Goal: Information Seeking & Learning: Learn about a topic

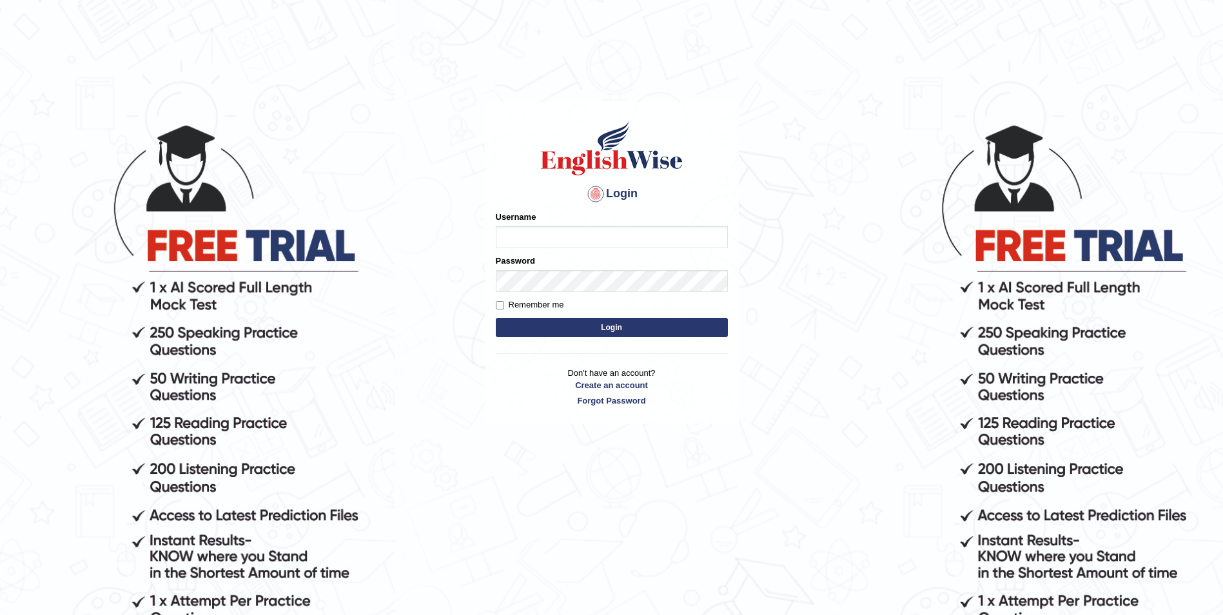
type input "Woldemariam12"
click at [597, 331] on button "Login" at bounding box center [612, 327] width 232 height 19
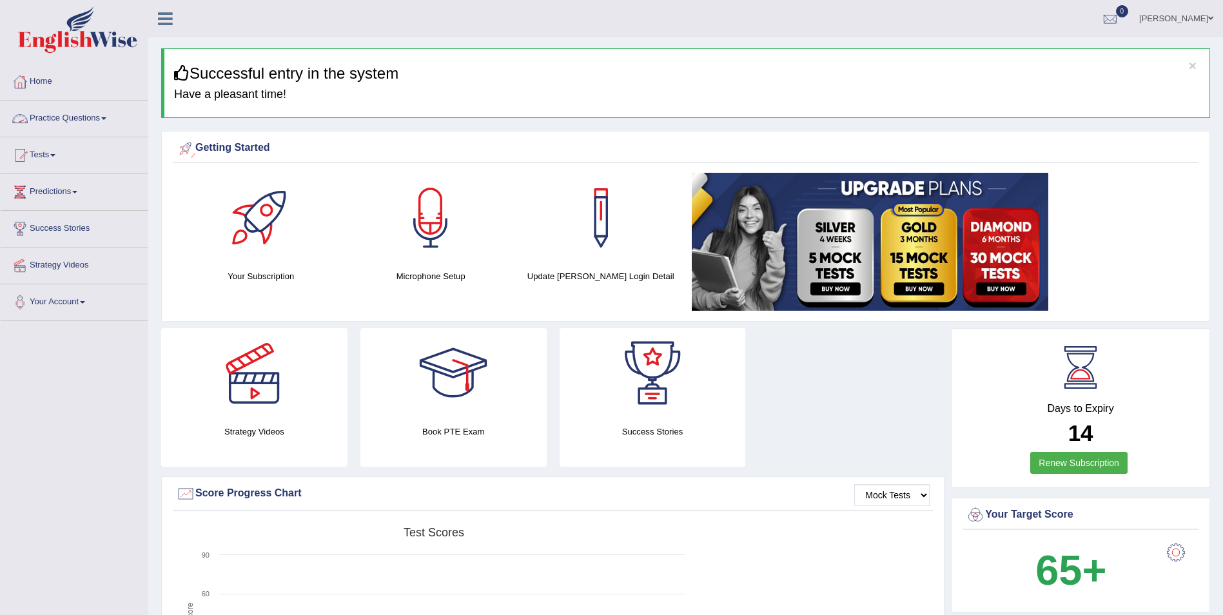
click at [106, 112] on link "Practice Questions" at bounding box center [74, 117] width 147 height 32
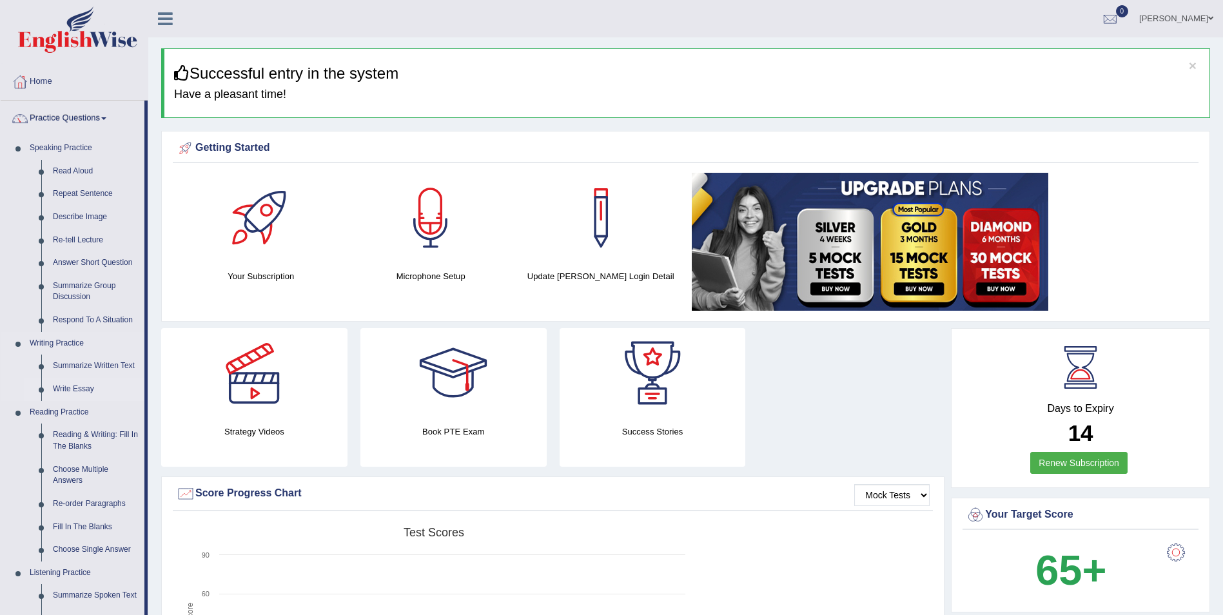
click at [84, 392] on link "Write Essay" at bounding box center [95, 389] width 97 height 23
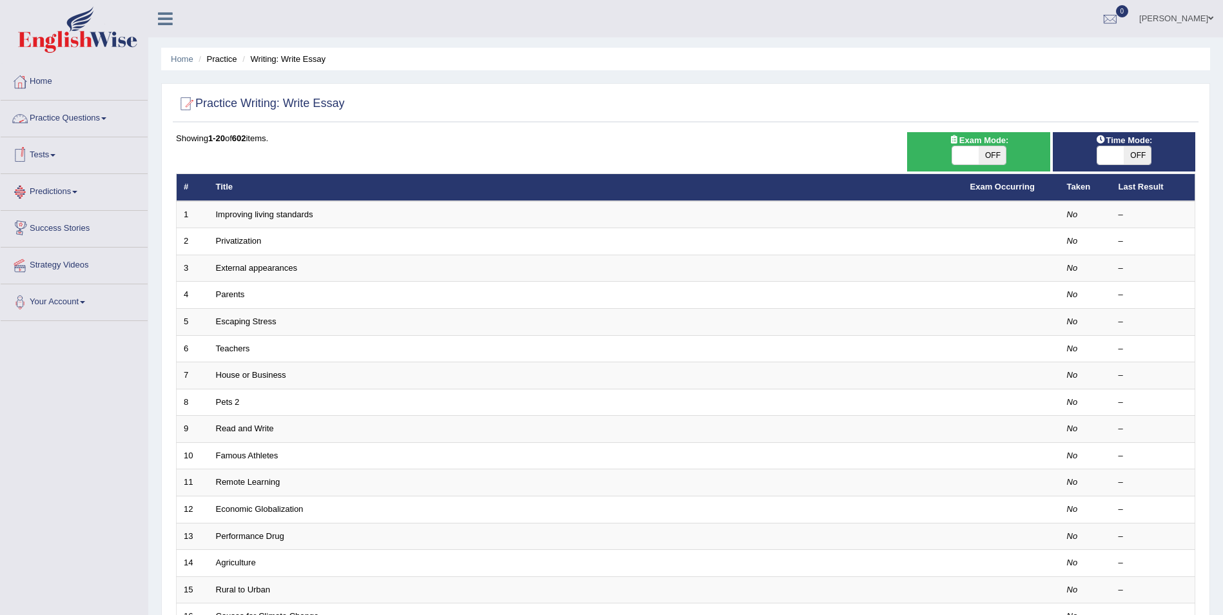
click at [110, 122] on link "Practice Questions" at bounding box center [74, 117] width 147 height 32
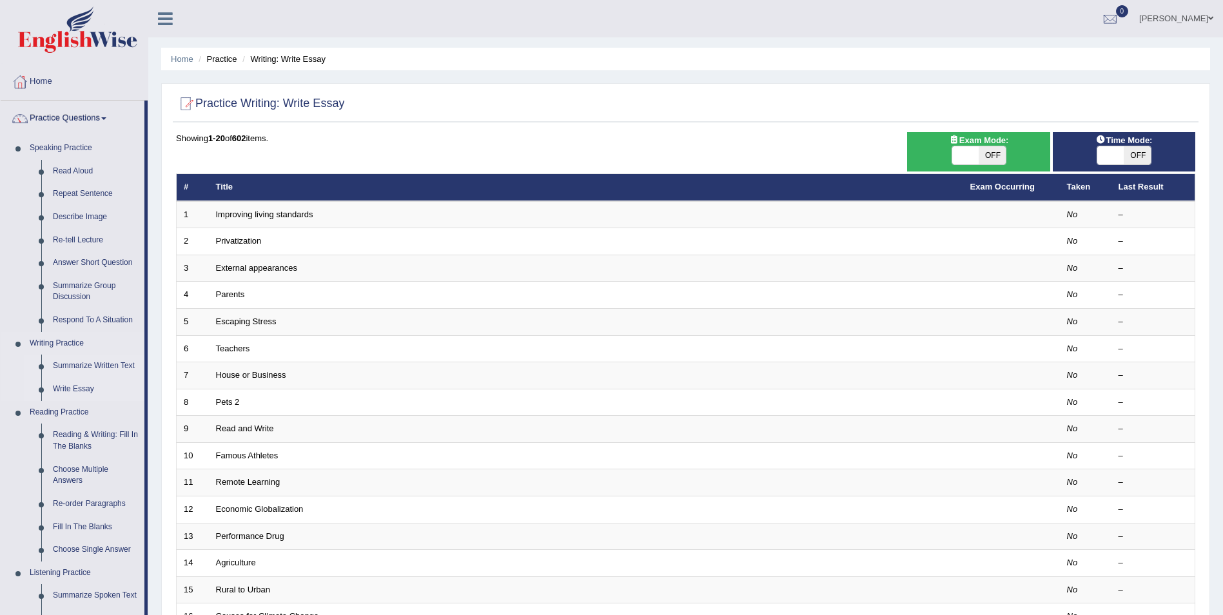
click at [72, 365] on link "Summarize Written Text" at bounding box center [95, 366] width 97 height 23
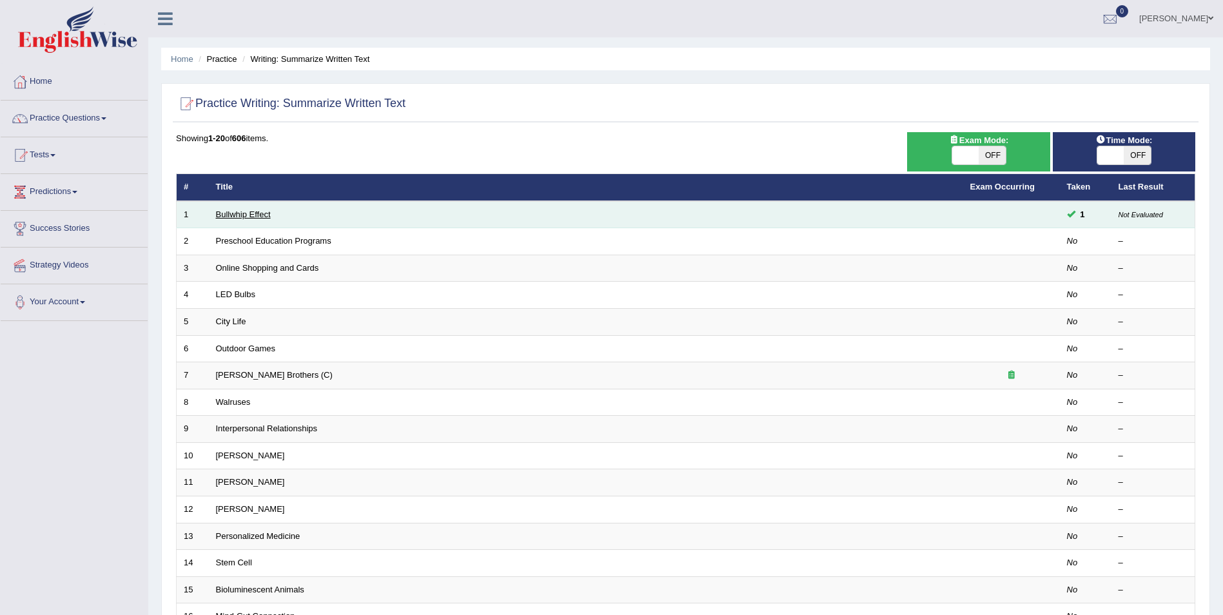
click at [260, 215] on link "Bullwhip Effect" at bounding box center [243, 215] width 55 height 10
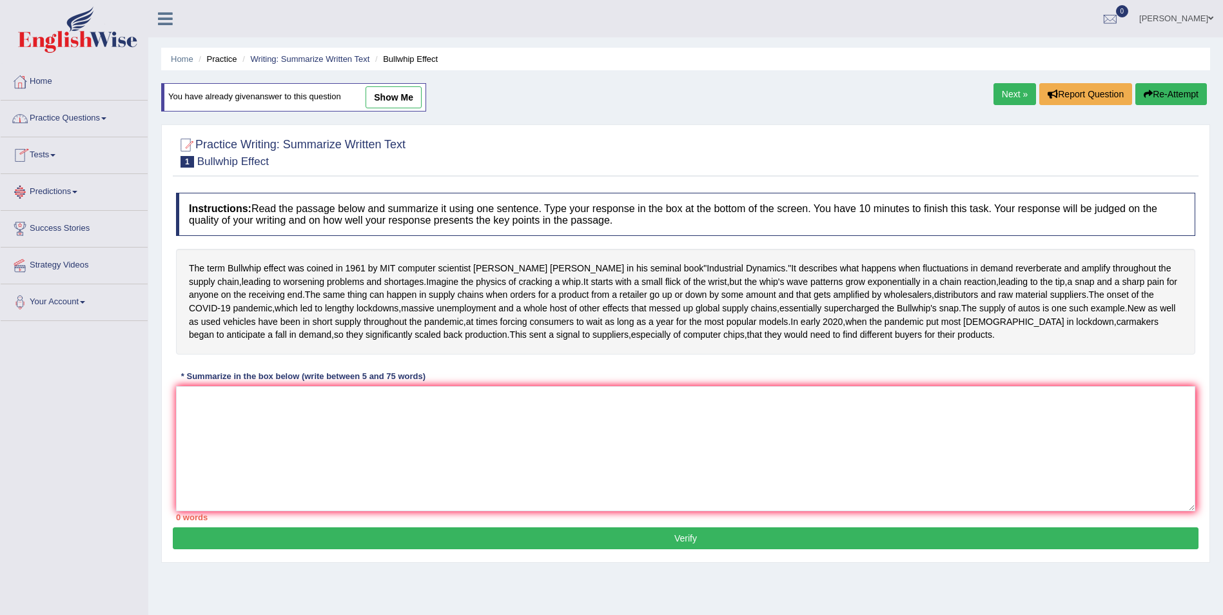
click at [102, 117] on link "Practice Questions" at bounding box center [74, 117] width 147 height 32
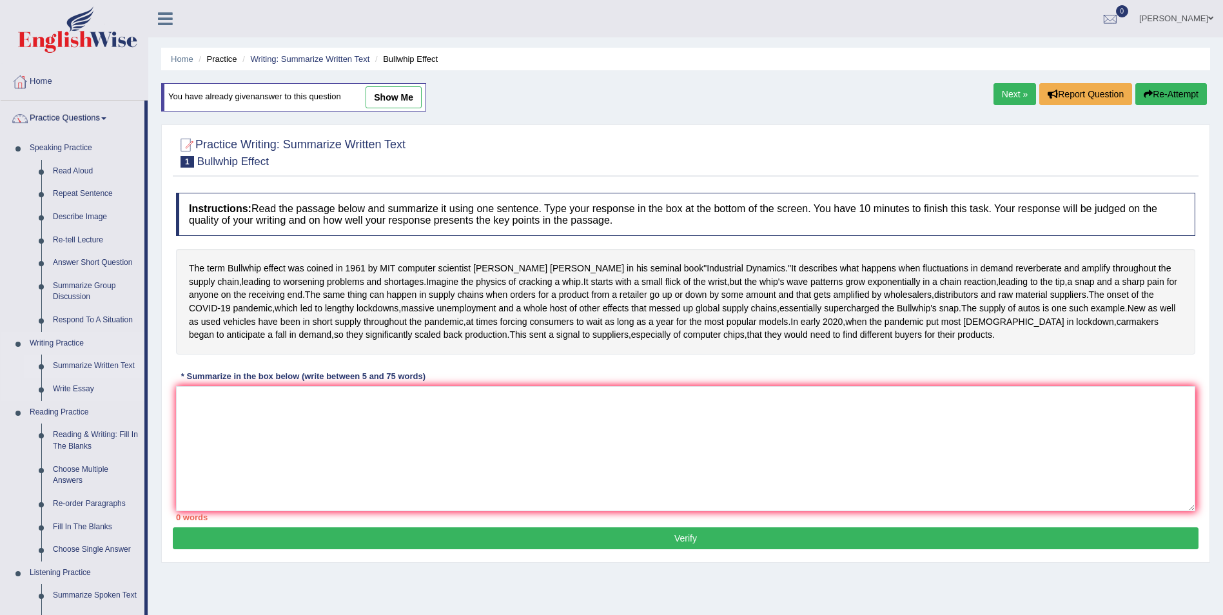
click at [81, 368] on link "Summarize Written Text" at bounding box center [95, 366] width 97 height 23
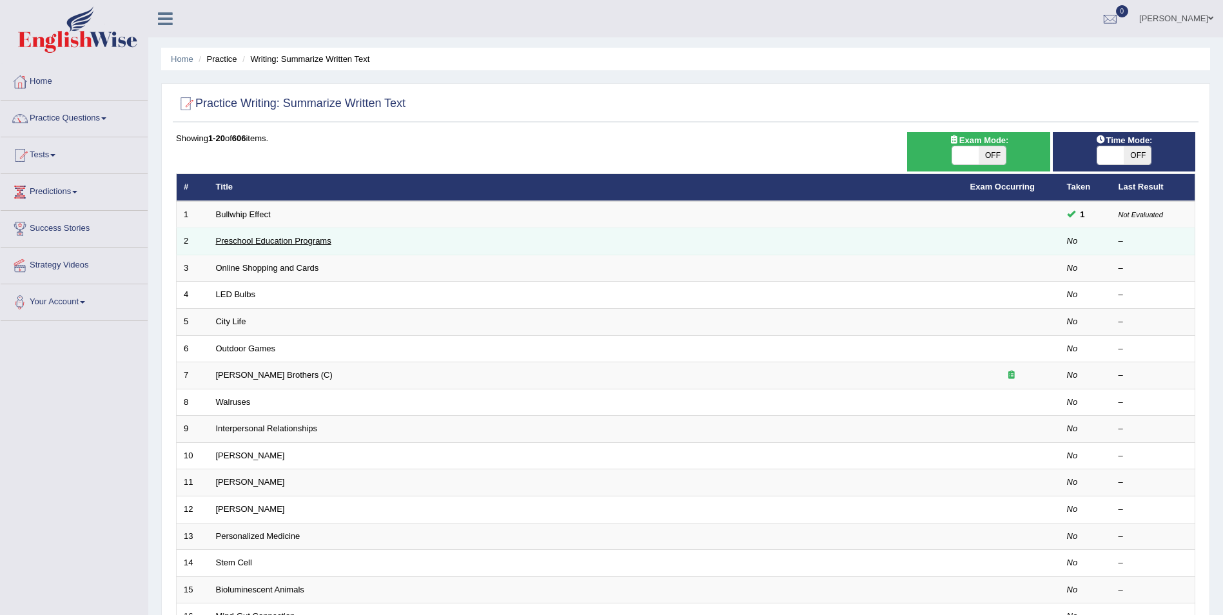
click at [280, 246] on link "Preschool Education Programs" at bounding box center [273, 241] width 115 height 10
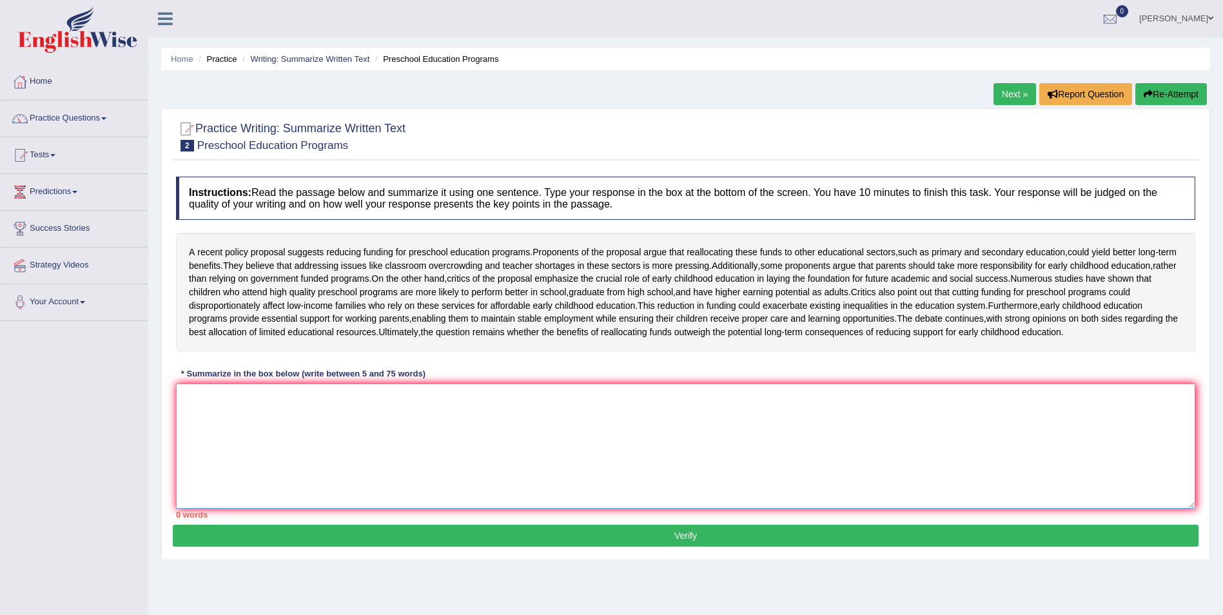
click at [257, 486] on textarea at bounding box center [686, 446] width 1020 height 125
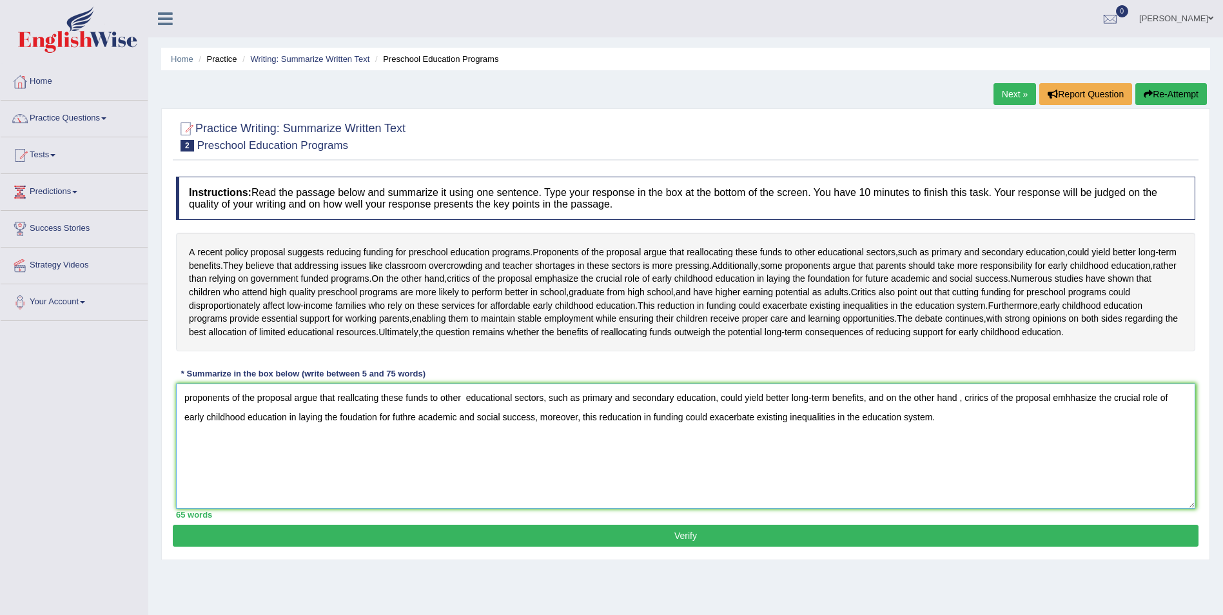
type textarea "proponents of the proposal argue that reallcating these funds to other educatio…"
click at [758, 547] on button "Verify" at bounding box center [686, 536] width 1026 height 22
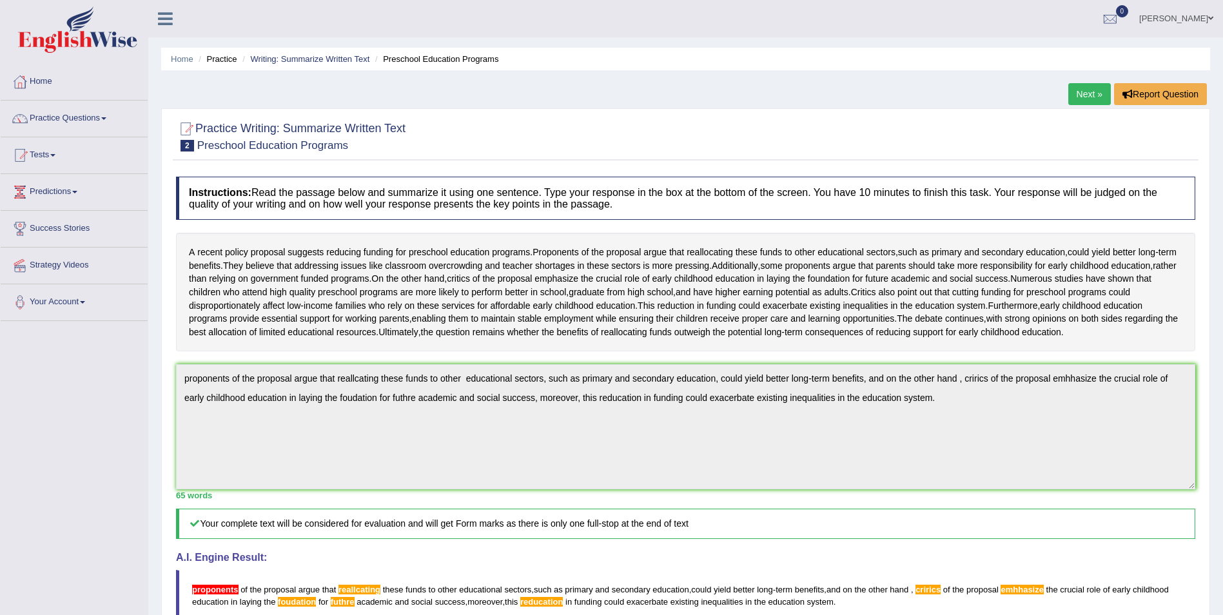
click at [1094, 92] on link "Next »" at bounding box center [1090, 94] width 43 height 22
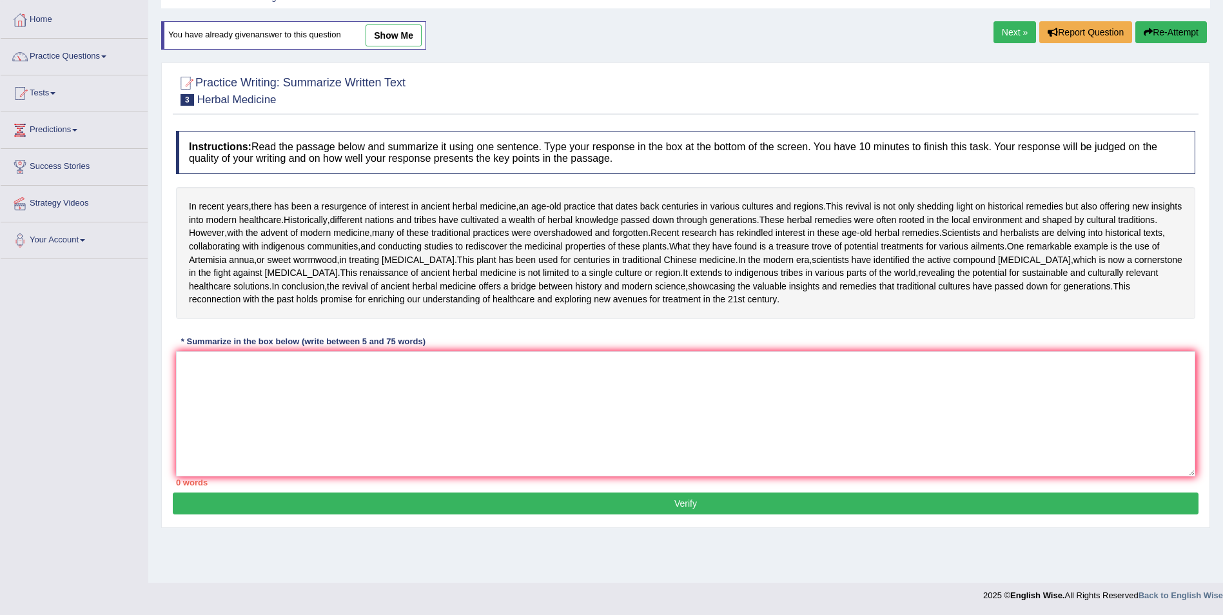
scroll to position [123, 0]
click at [277, 417] on textarea at bounding box center [686, 413] width 1020 height 125
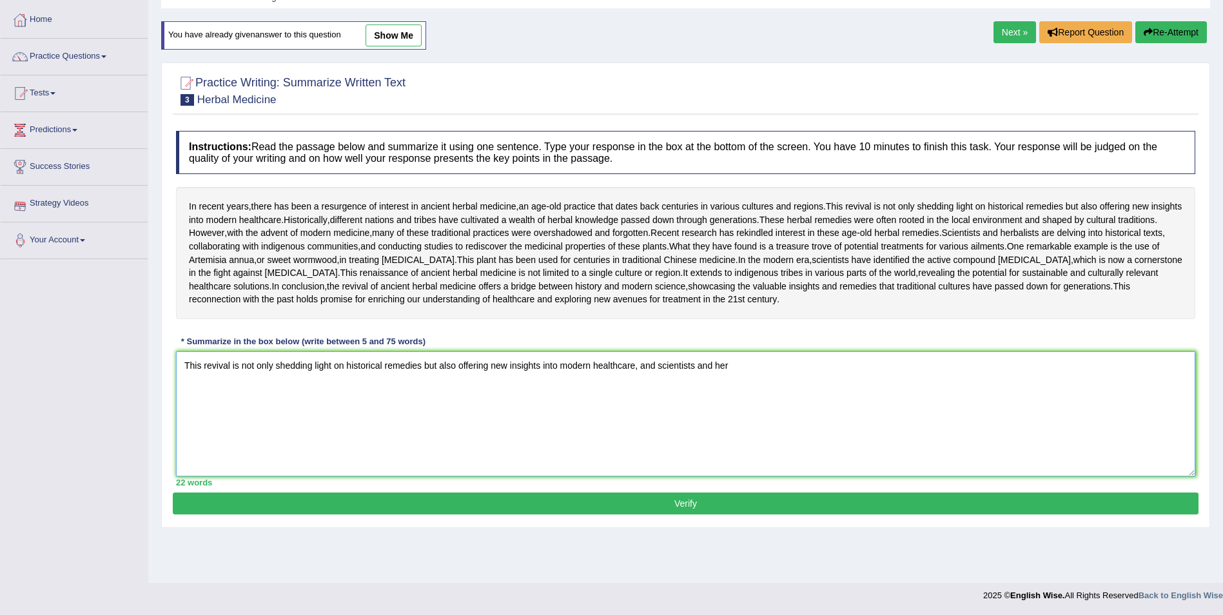
click at [751, 411] on textarea "This revival is not only shedding light on historical remedies but also offerin…" at bounding box center [686, 413] width 1020 height 125
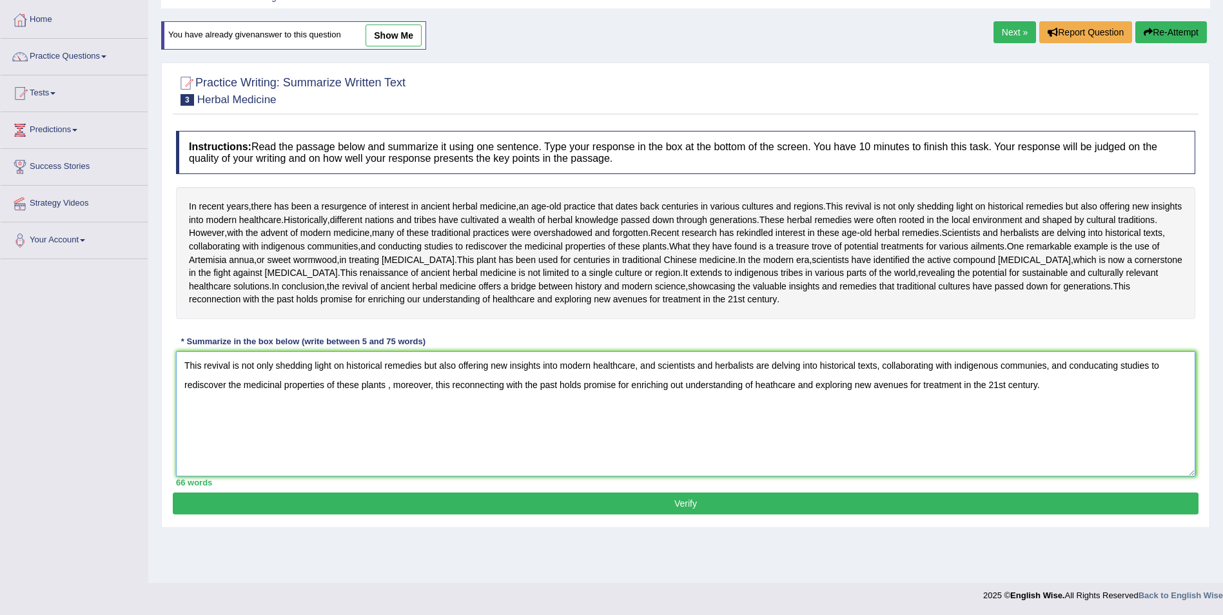
type textarea "This revival is not only shedding light on historical remedies but also offerin…"
click at [762, 515] on button "Verify" at bounding box center [686, 504] width 1026 height 22
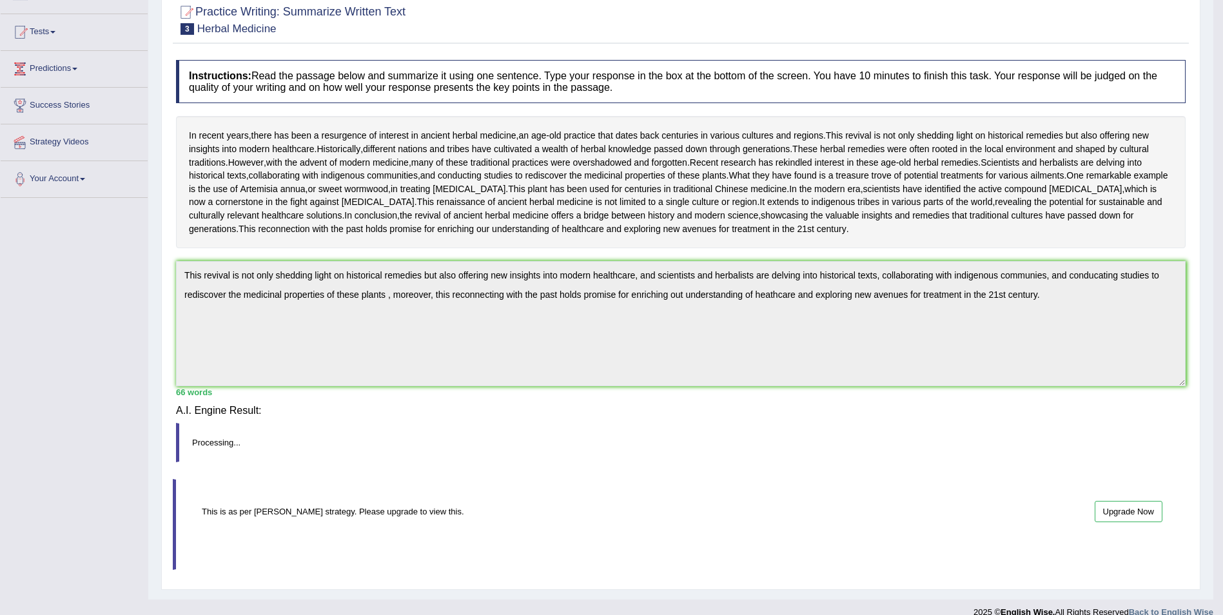
scroll to position [106, 0]
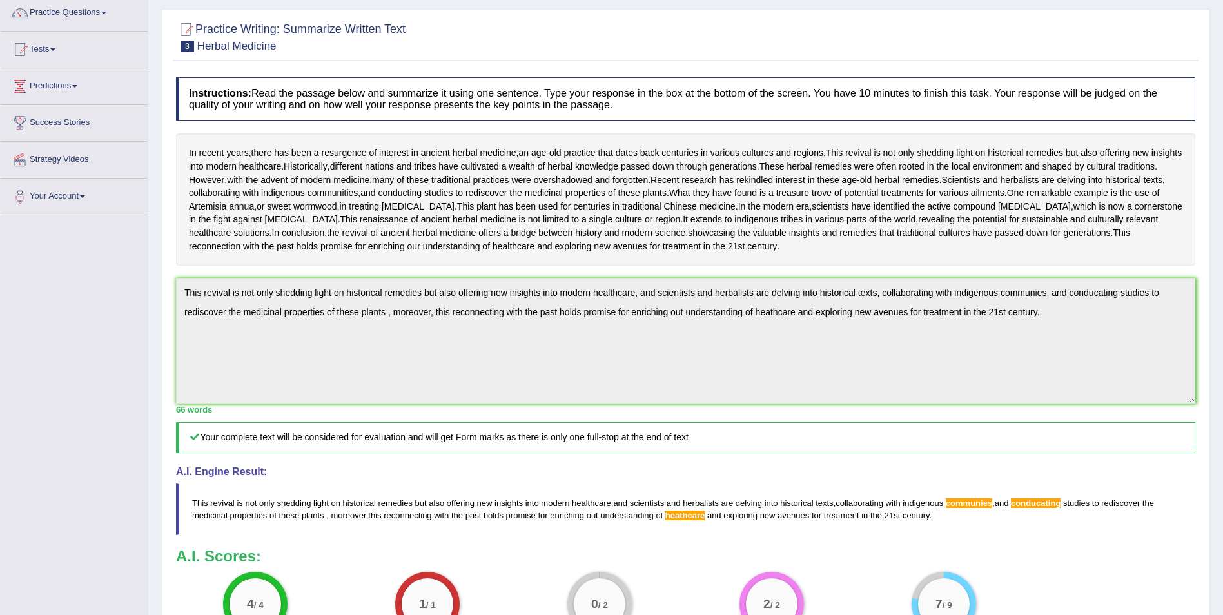
drag, startPoint x: 762, startPoint y: 546, endPoint x: 978, endPoint y: 231, distance: 381.4
click at [954, 270] on div "Instructions: Read the passage below and summarize it using one sentence. Type …" at bounding box center [686, 365] width 1026 height 588
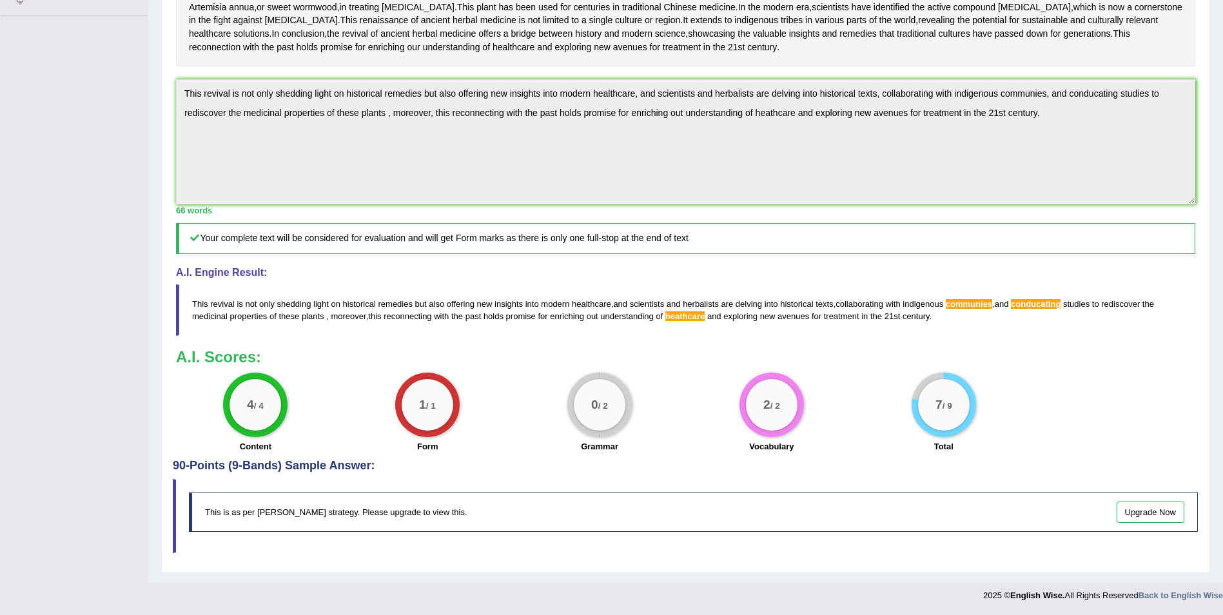
scroll to position [411, 0]
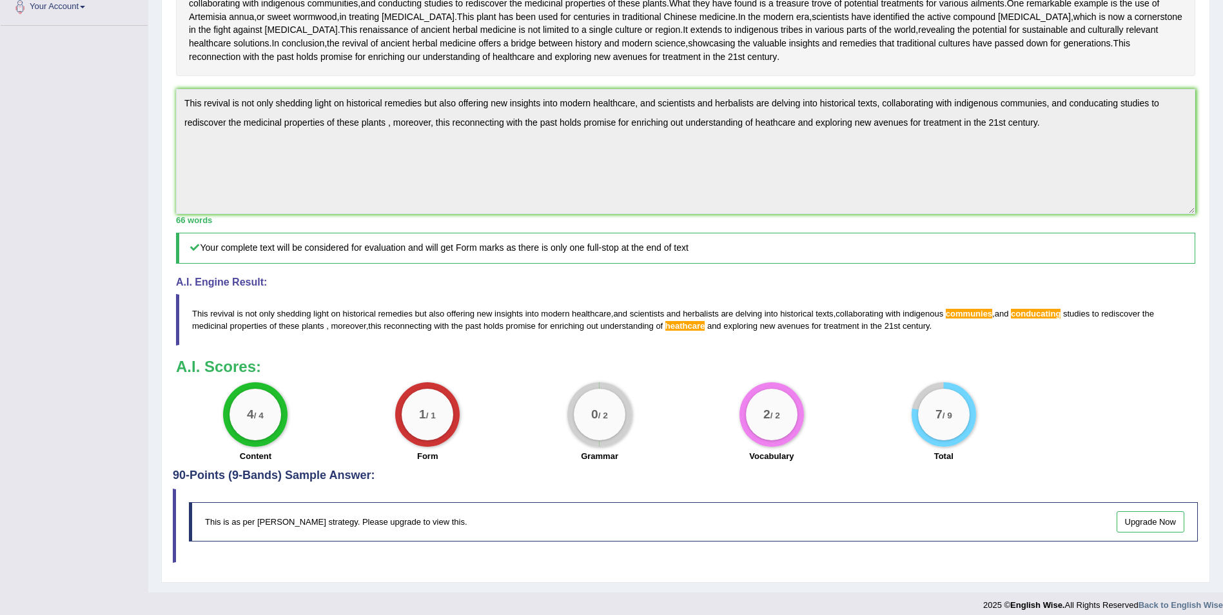
drag, startPoint x: 684, startPoint y: 424, endPoint x: 687, endPoint y: 414, distance: 10.8
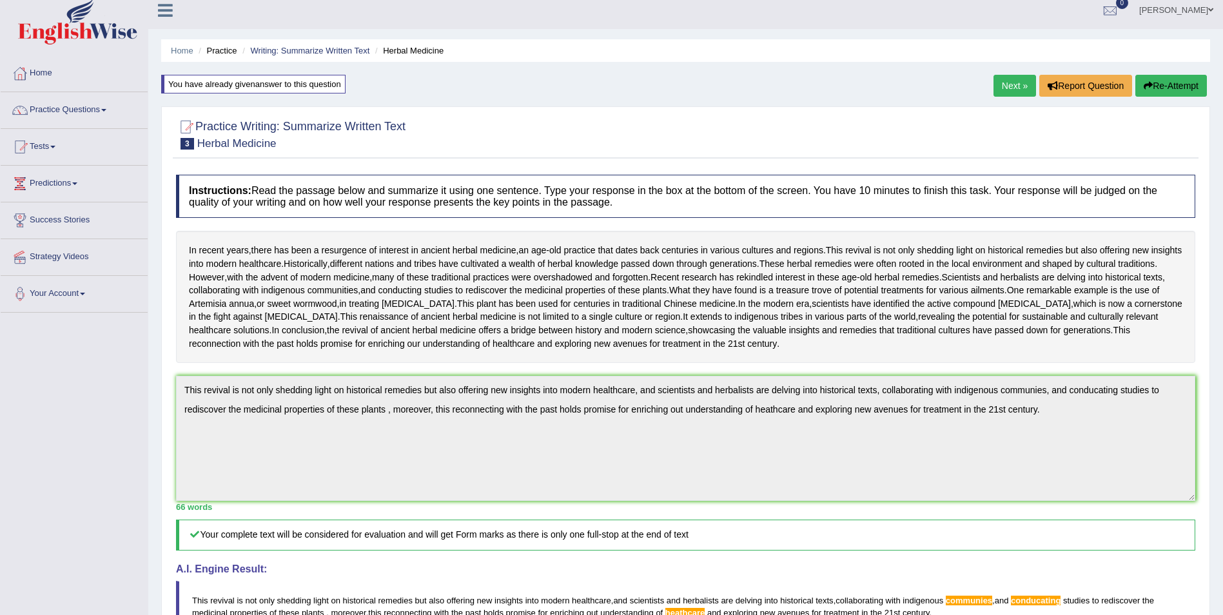
scroll to position [0, 0]
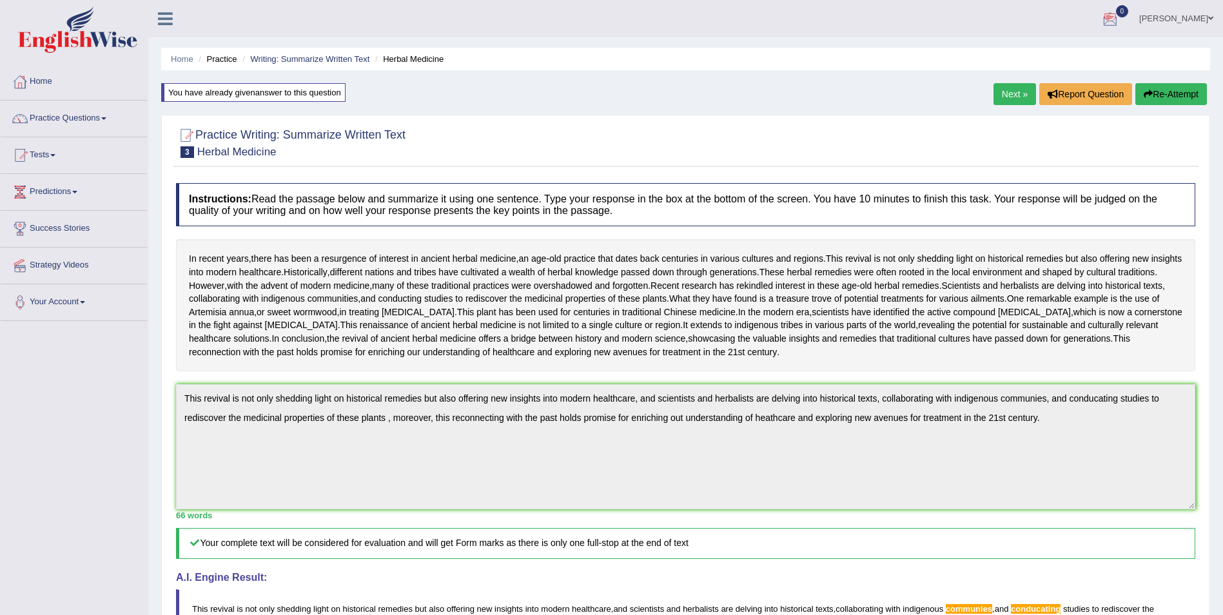
click at [1014, 89] on link "Next »" at bounding box center [1015, 94] width 43 height 22
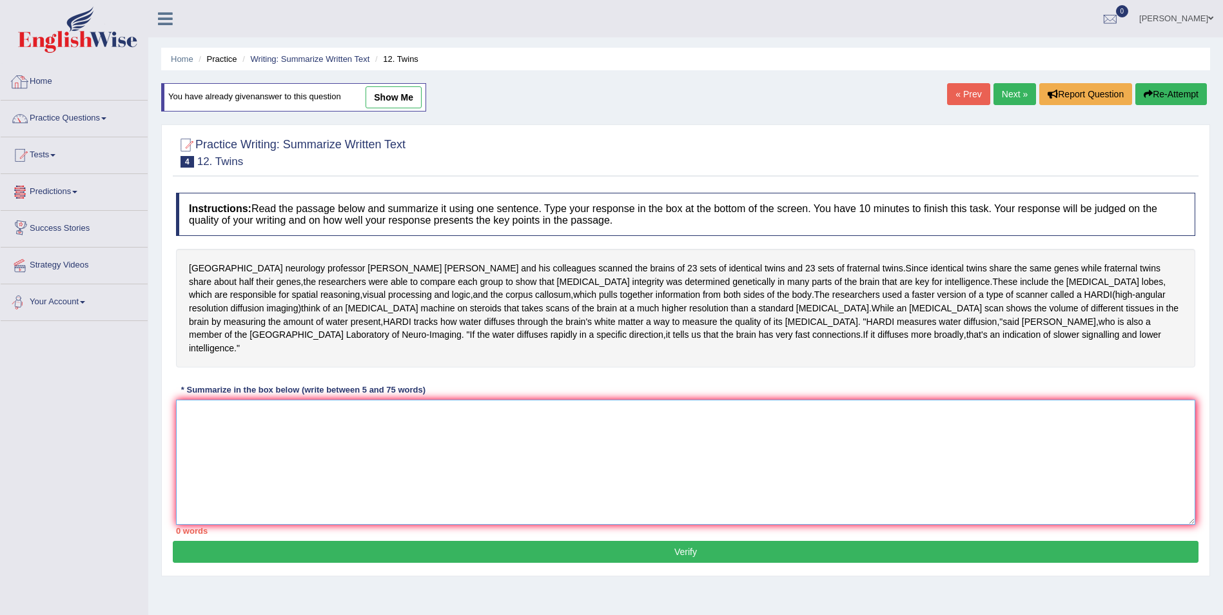
click at [329, 483] on textarea at bounding box center [686, 462] width 1020 height 125
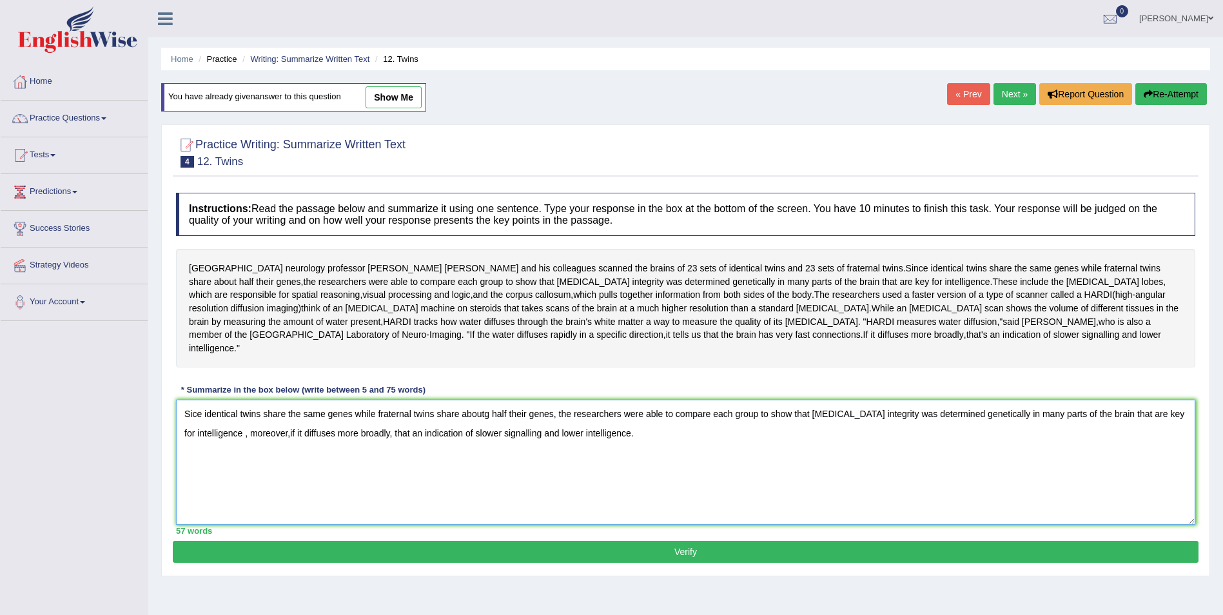
type textarea "Sice identical twins share the same genes while fraternal twins share aboutg ha…"
click at [677, 541] on button "Verify" at bounding box center [686, 552] width 1026 height 22
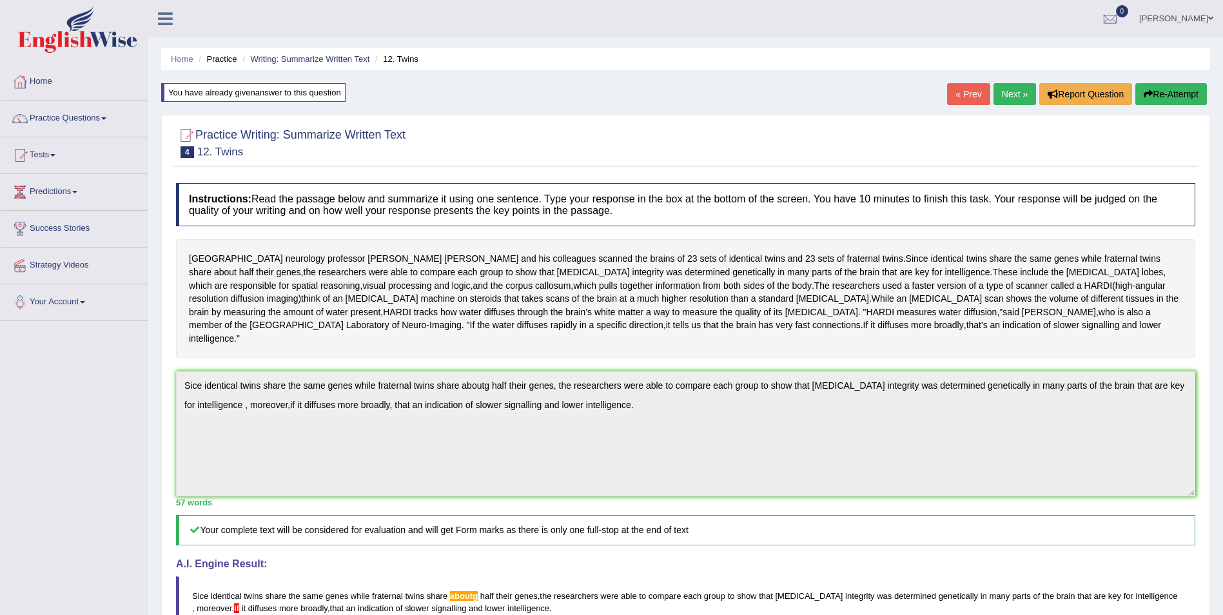
drag, startPoint x: 1019, startPoint y: 94, endPoint x: 1011, endPoint y: 102, distance: 11.4
click at [1019, 94] on link "Next »" at bounding box center [1015, 94] width 43 height 22
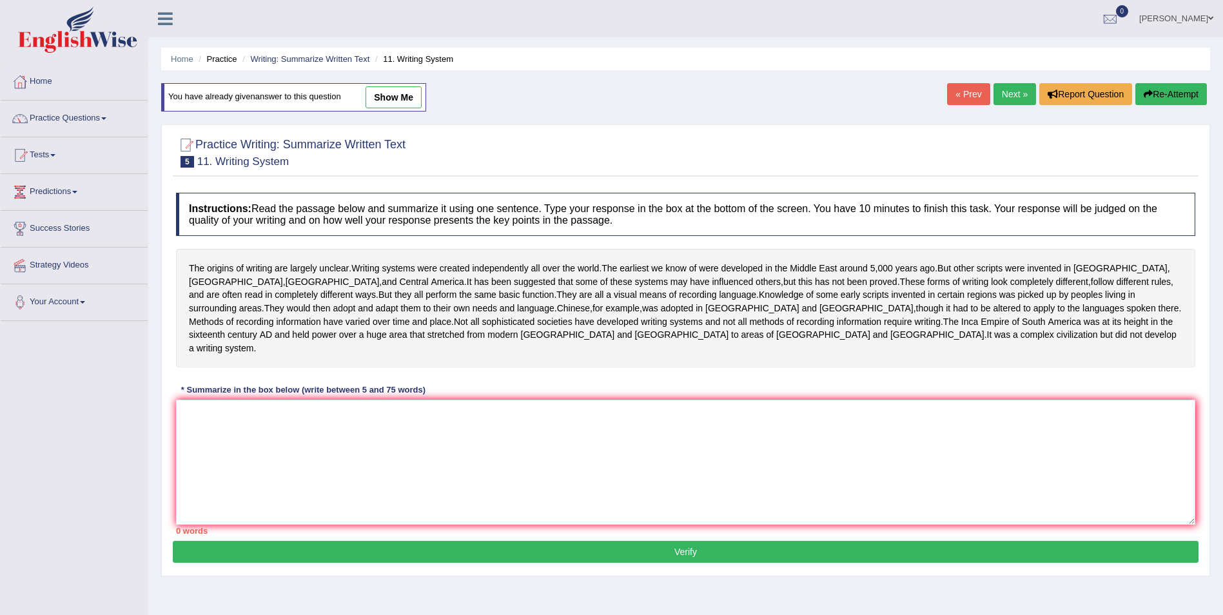
drag, startPoint x: 154, startPoint y: 426, endPoint x: 171, endPoint y: 421, distance: 17.5
click at [154, 426] on div "Home Practice Writing: Summarize Written Text 11. Writing System You have alrea…" at bounding box center [685, 322] width 1075 height 645
click at [228, 402] on textarea at bounding box center [686, 462] width 1020 height 125
type textarea "t"
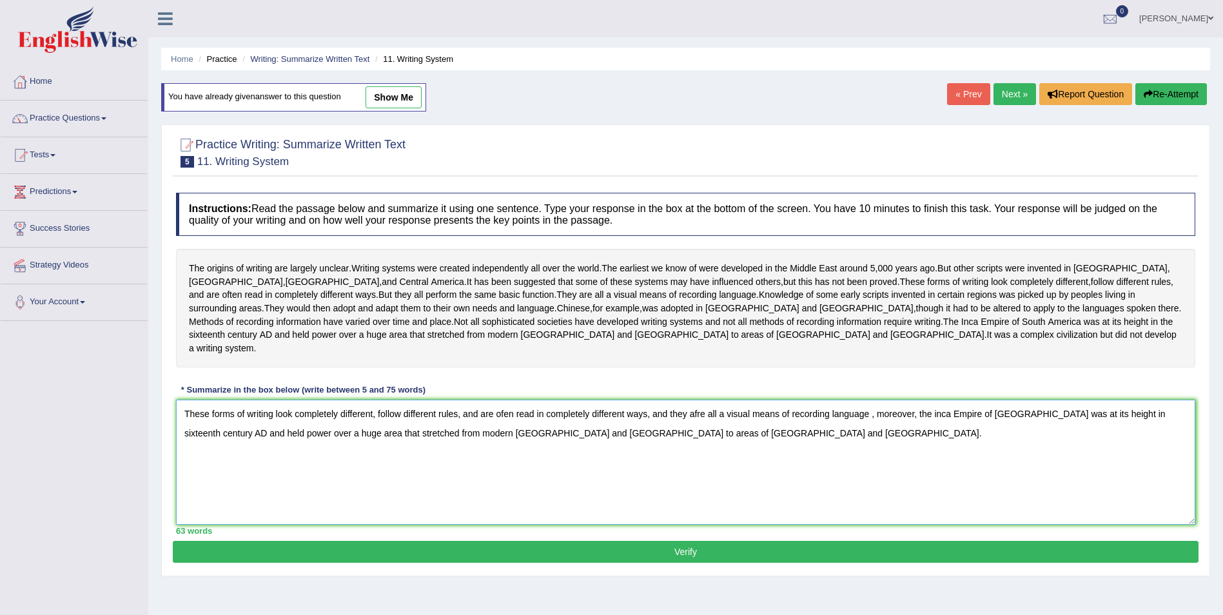
type textarea "These forms of writing look completely different, follow different rules, and a…"
click at [702, 542] on button "Verify" at bounding box center [686, 552] width 1026 height 22
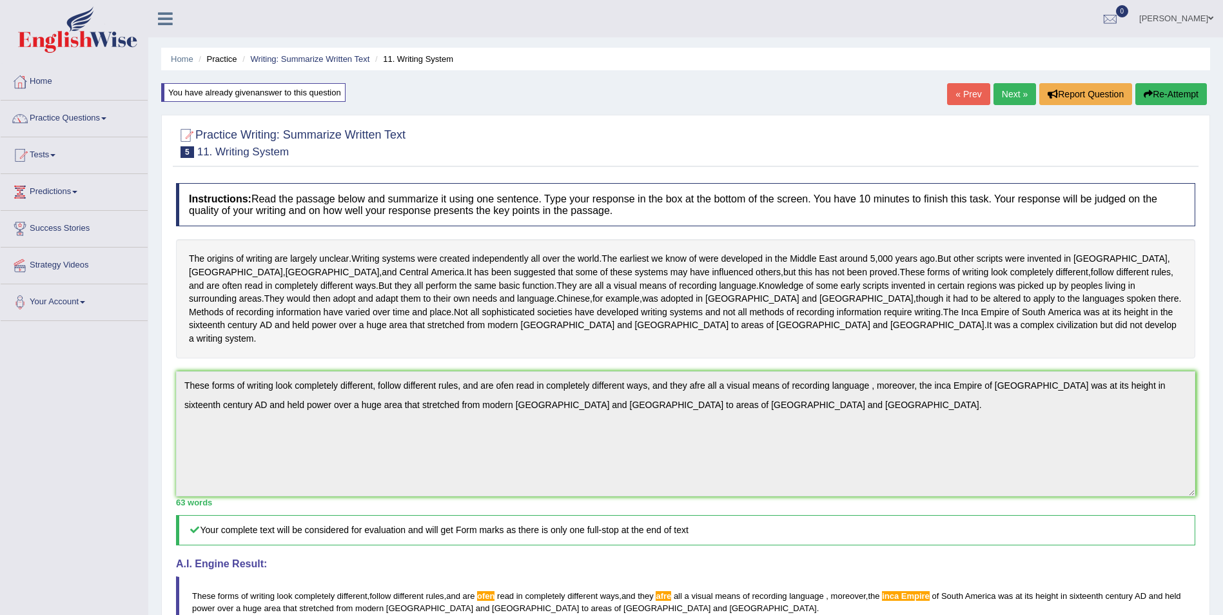
drag, startPoint x: 1013, startPoint y: 92, endPoint x: 1014, endPoint y: 99, distance: 7.8
click at [1015, 92] on link "Next »" at bounding box center [1015, 94] width 43 height 22
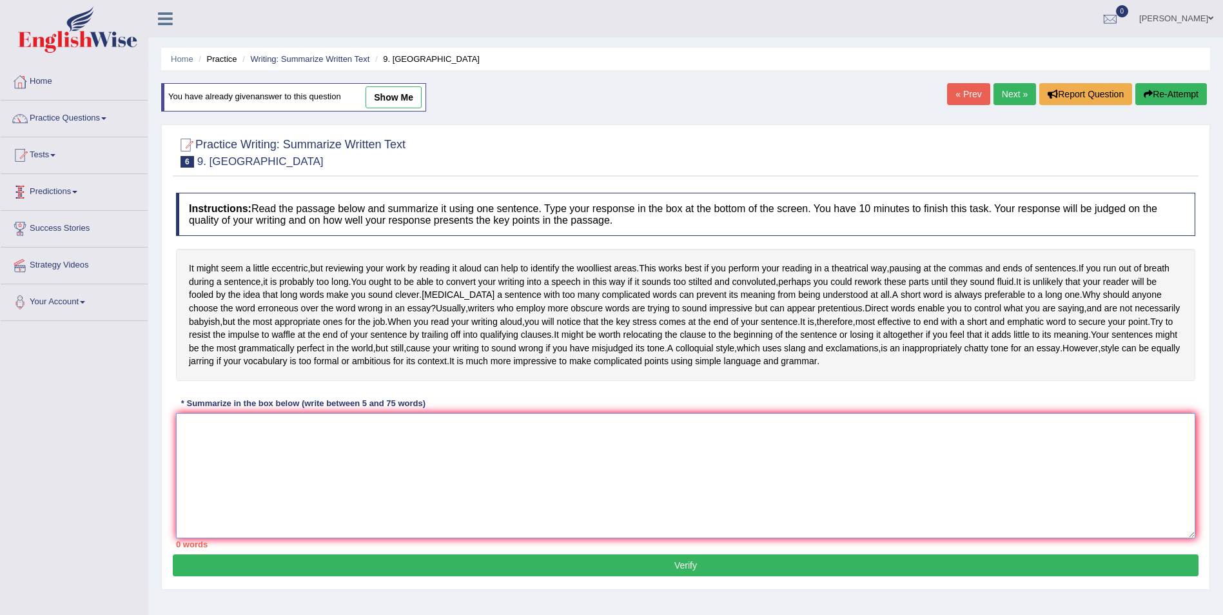
drag, startPoint x: 299, startPoint y: 444, endPoint x: 305, endPoint y: 447, distance: 7.2
click at [305, 447] on textarea at bounding box center [686, 475] width 1020 height 125
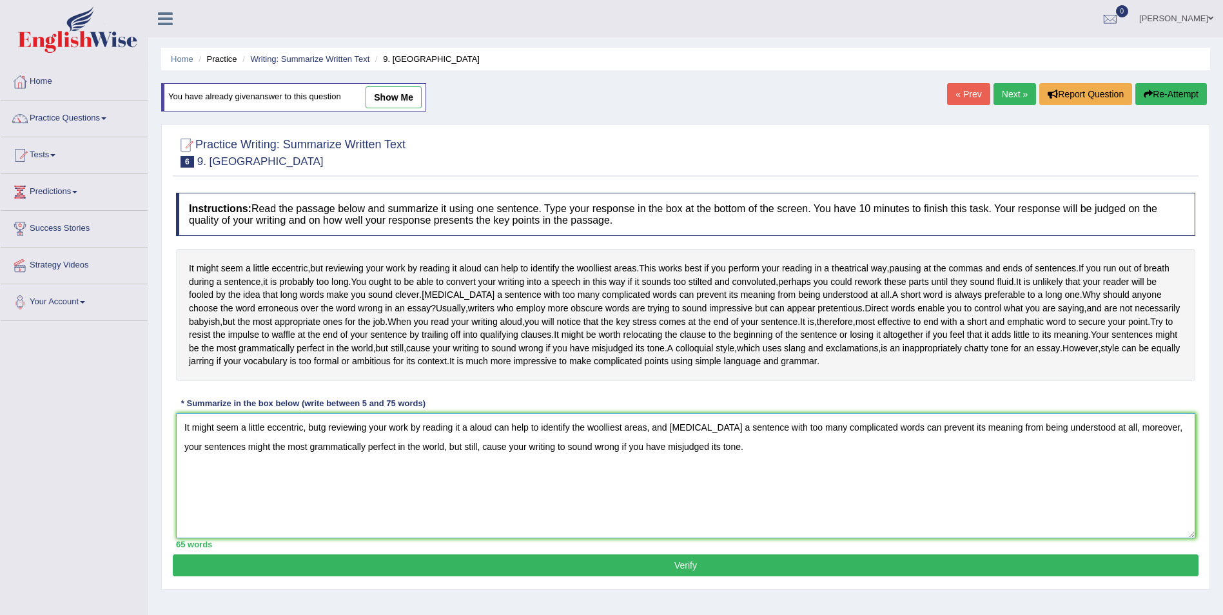
scroll to position [62, 0]
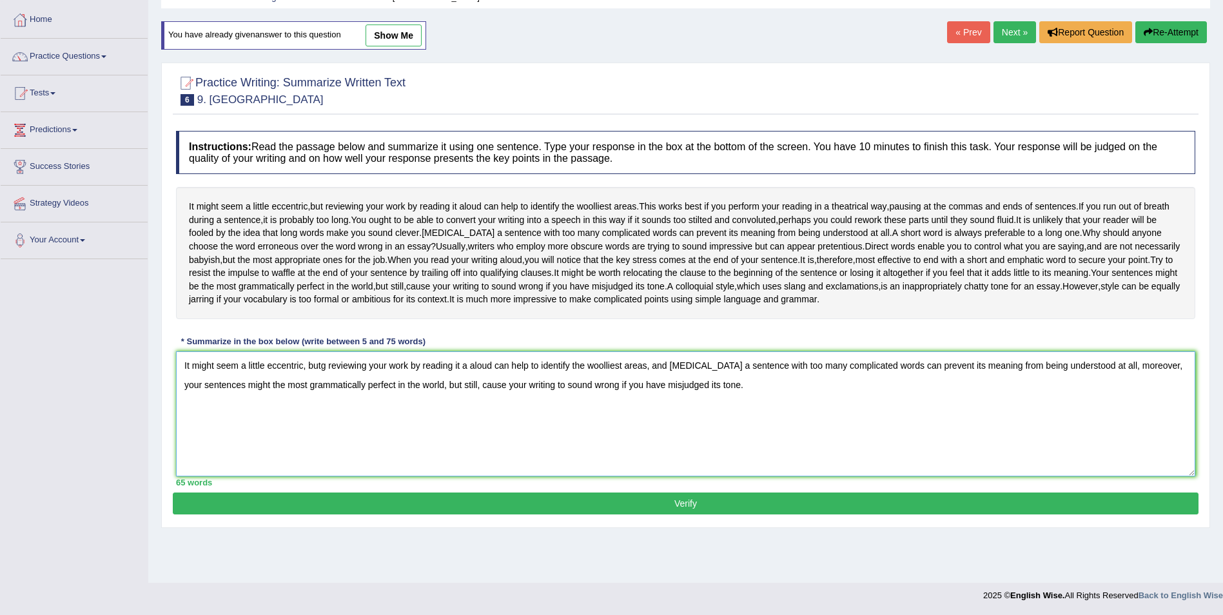
type textarea "It might seem a little eccentric, butg reviewing your work by reading it a alou…"
click at [691, 506] on button "Verify" at bounding box center [686, 504] width 1026 height 22
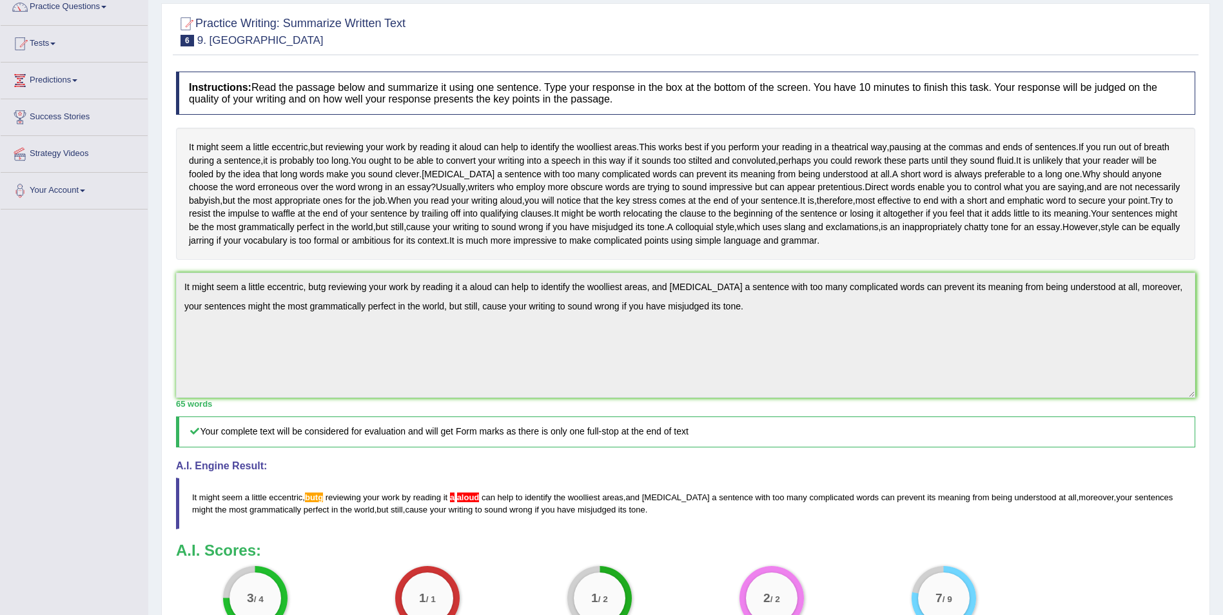
scroll to position [0, 0]
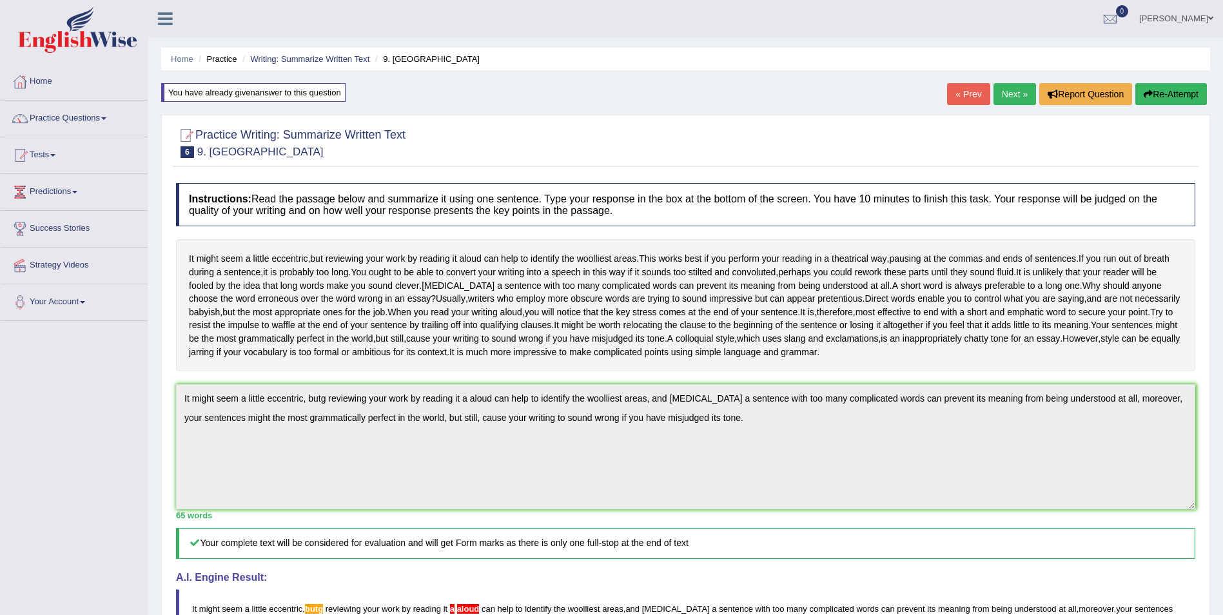
click at [1005, 95] on link "Next »" at bounding box center [1015, 94] width 43 height 22
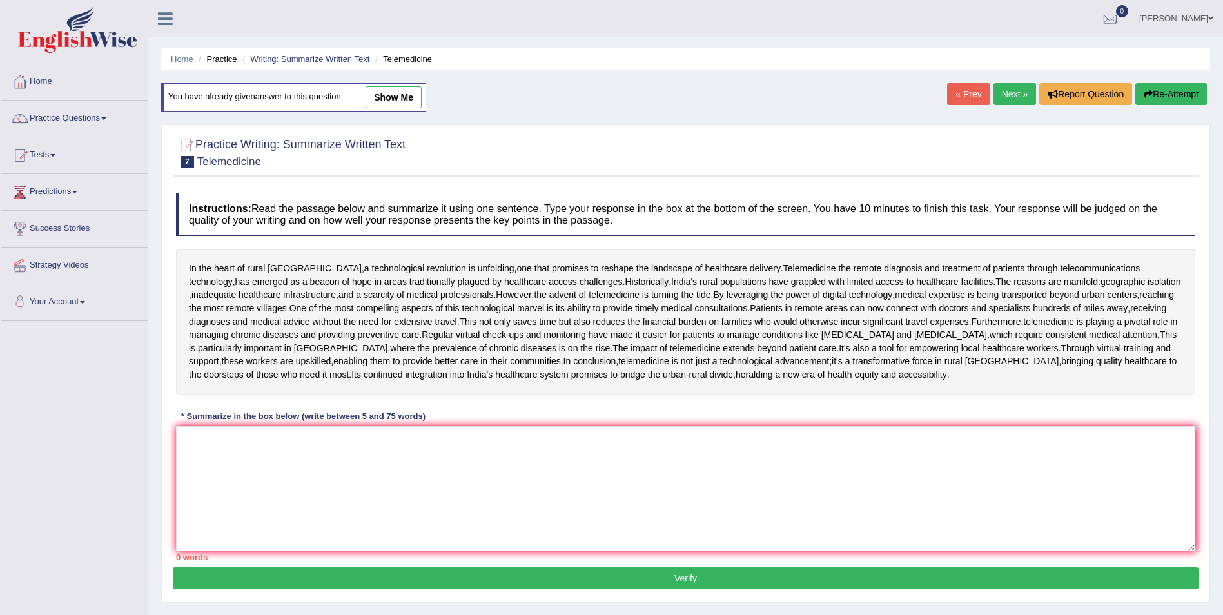
scroll to position [63, 0]
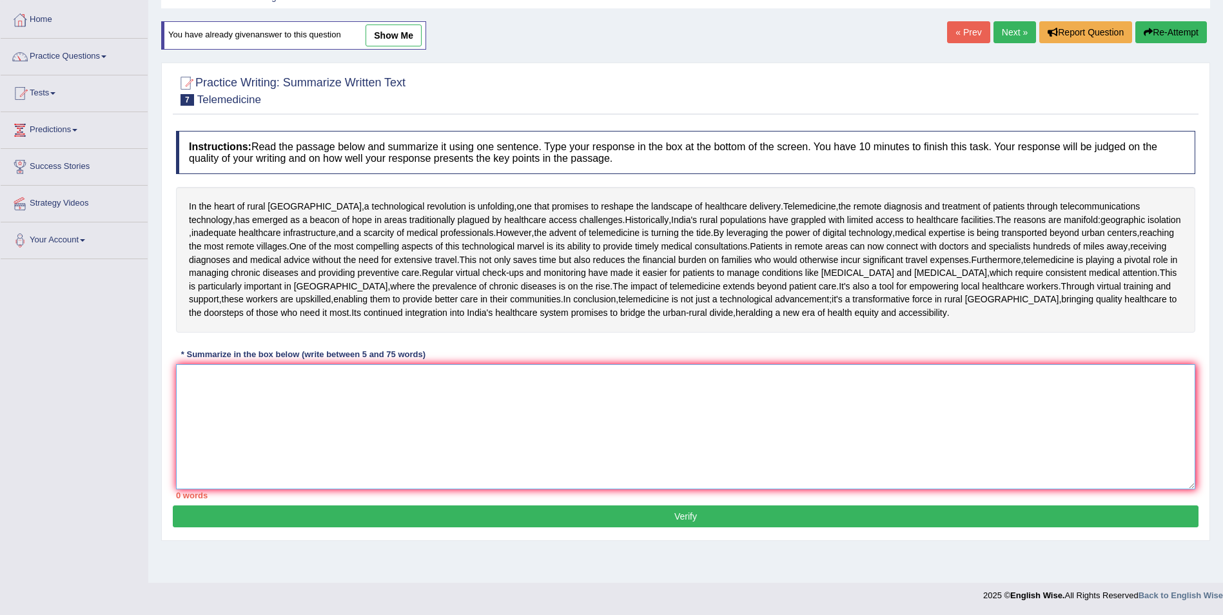
click at [248, 459] on textarea at bounding box center [686, 426] width 1020 height 125
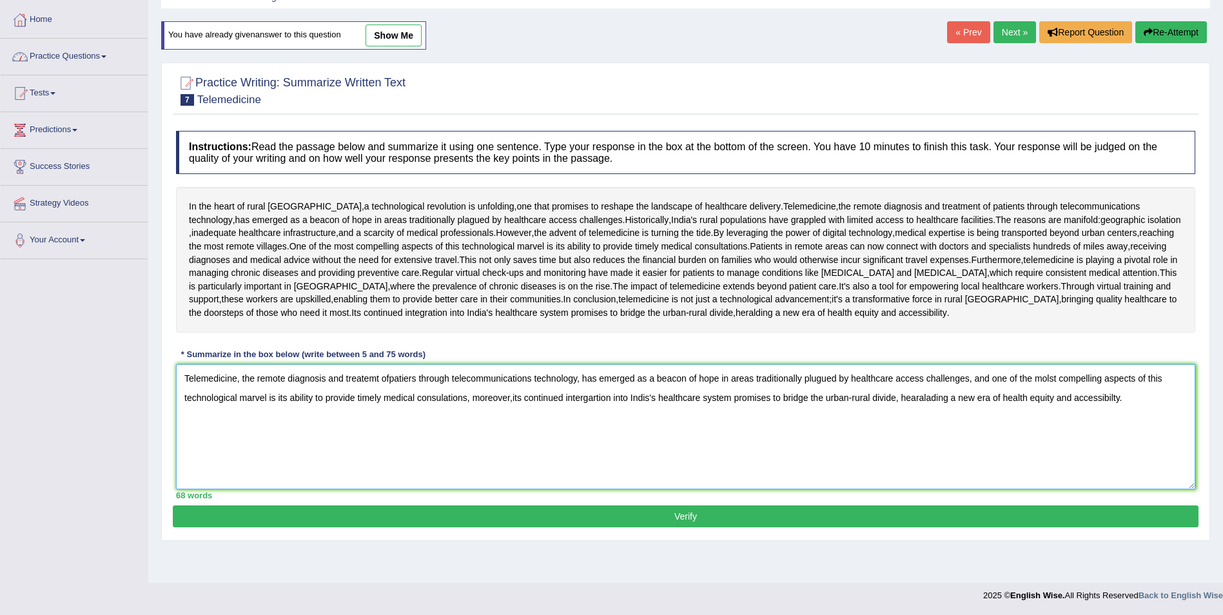
type textarea "Telemedicine, the remote diagnosis and treatemt ofpatiers through telecommunica…"
click at [693, 528] on button "Verify" at bounding box center [686, 517] width 1026 height 22
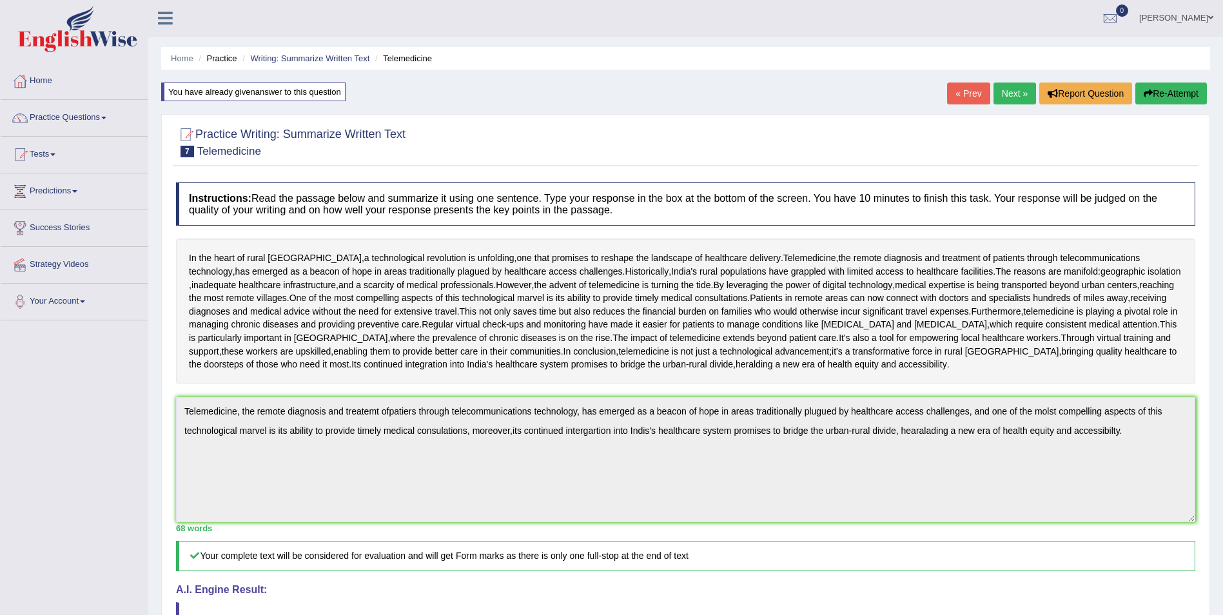
scroll to position [0, 0]
click at [1014, 101] on link "Next »" at bounding box center [1015, 94] width 43 height 22
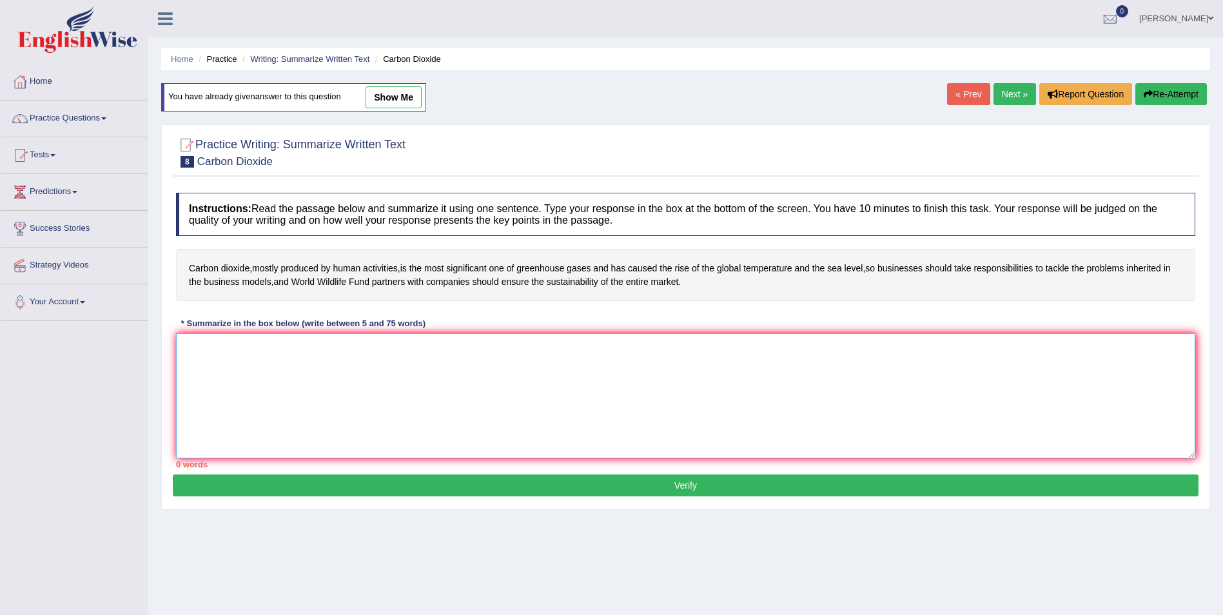
click at [259, 364] on textarea at bounding box center [686, 395] width 1020 height 125
click at [1012, 92] on link "Next »" at bounding box center [1015, 94] width 43 height 22
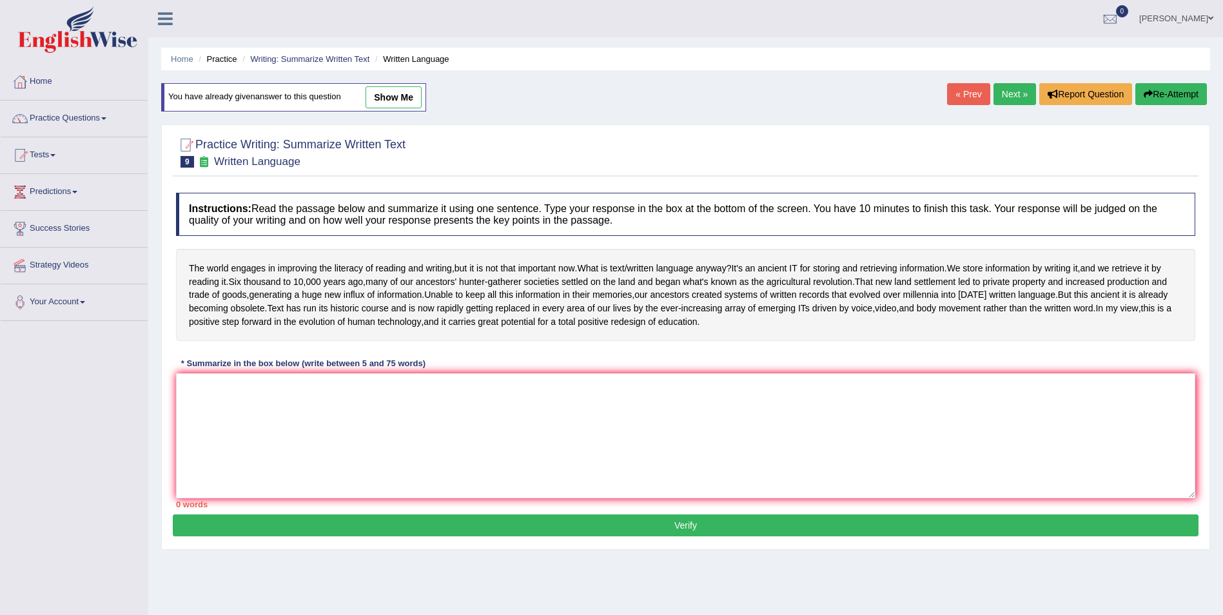
click at [1011, 92] on link "Next »" at bounding box center [1015, 94] width 43 height 22
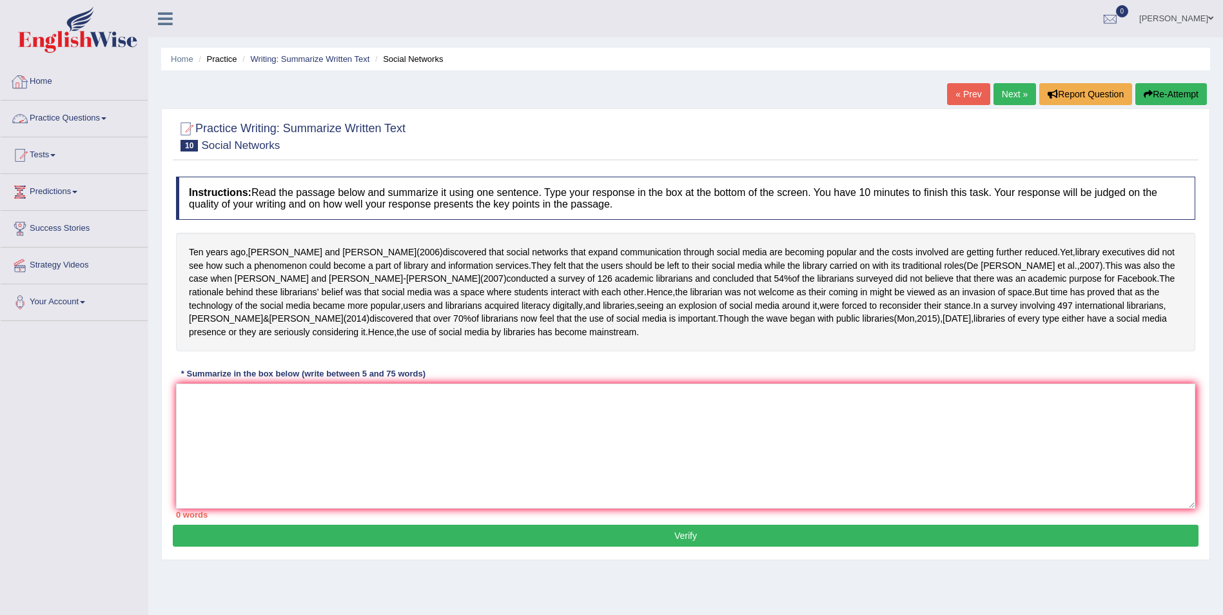
click at [95, 121] on link "Practice Questions" at bounding box center [74, 117] width 147 height 32
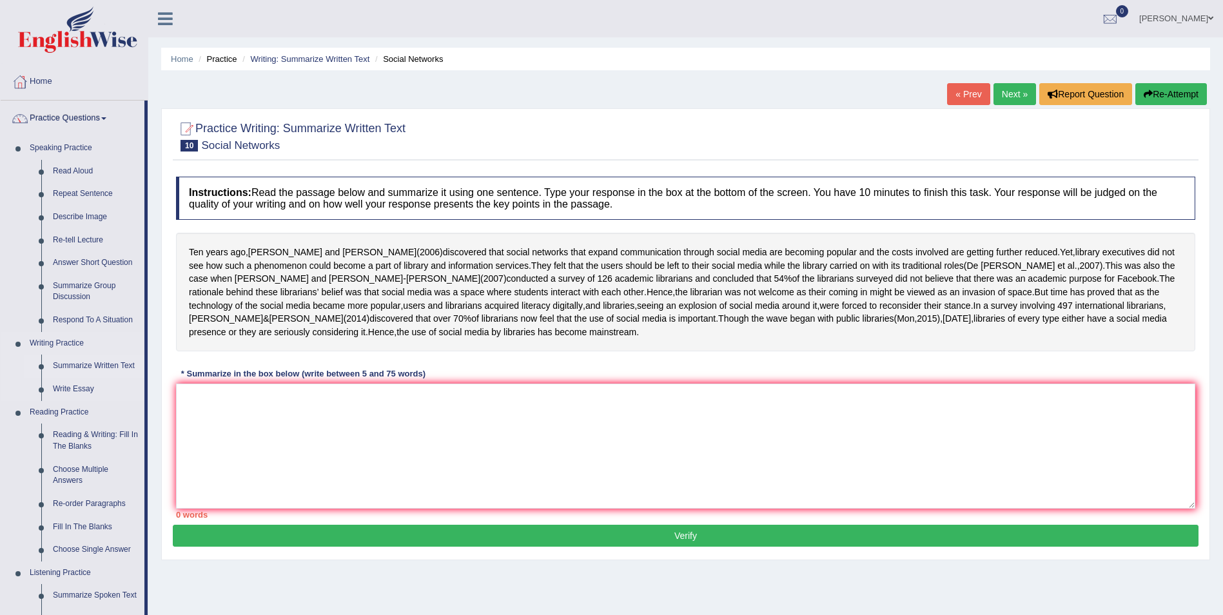
click at [88, 364] on link "Summarize Written Text" at bounding box center [95, 366] width 97 height 23
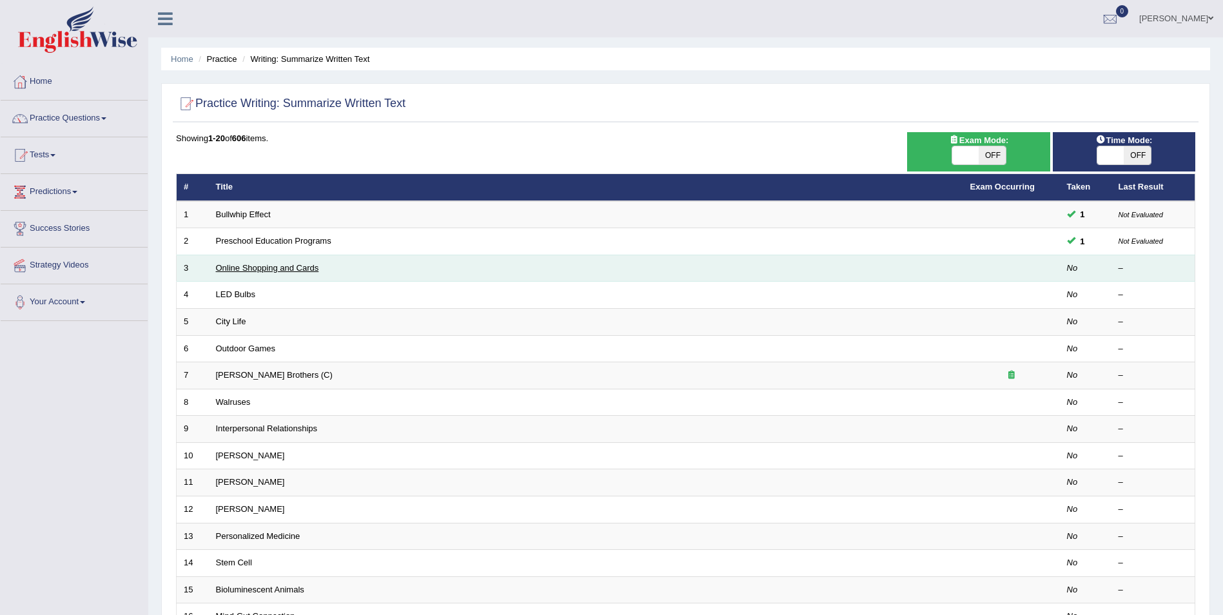
click at [295, 270] on link "Online Shopping and Cards" at bounding box center [267, 268] width 103 height 10
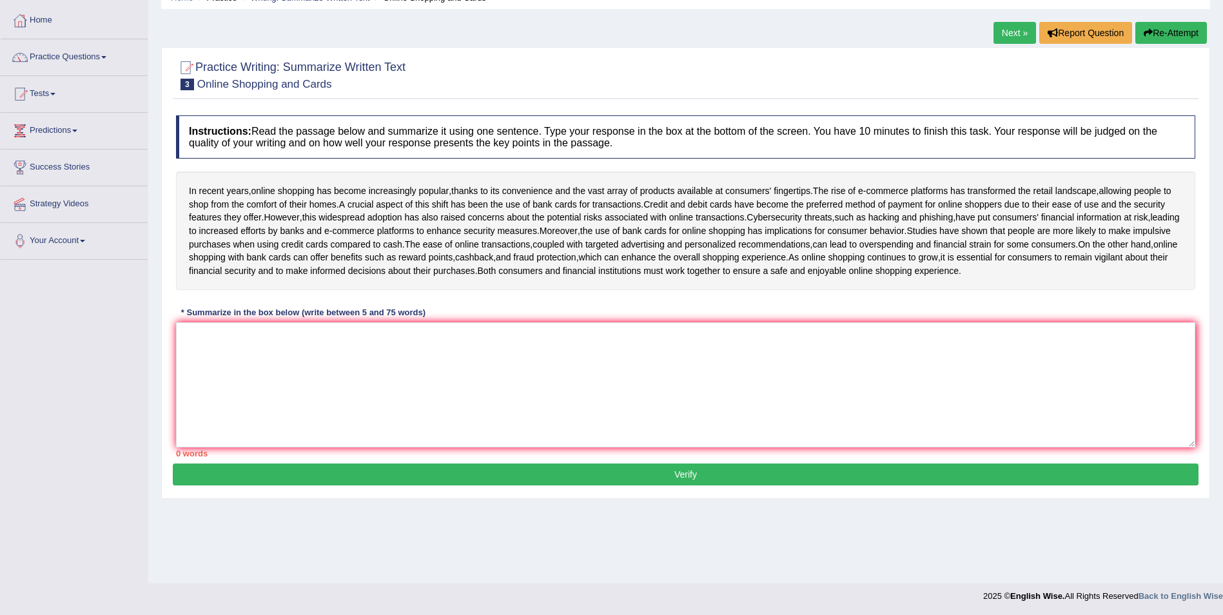
scroll to position [62, 0]
click at [294, 397] on textarea at bounding box center [686, 384] width 1020 height 125
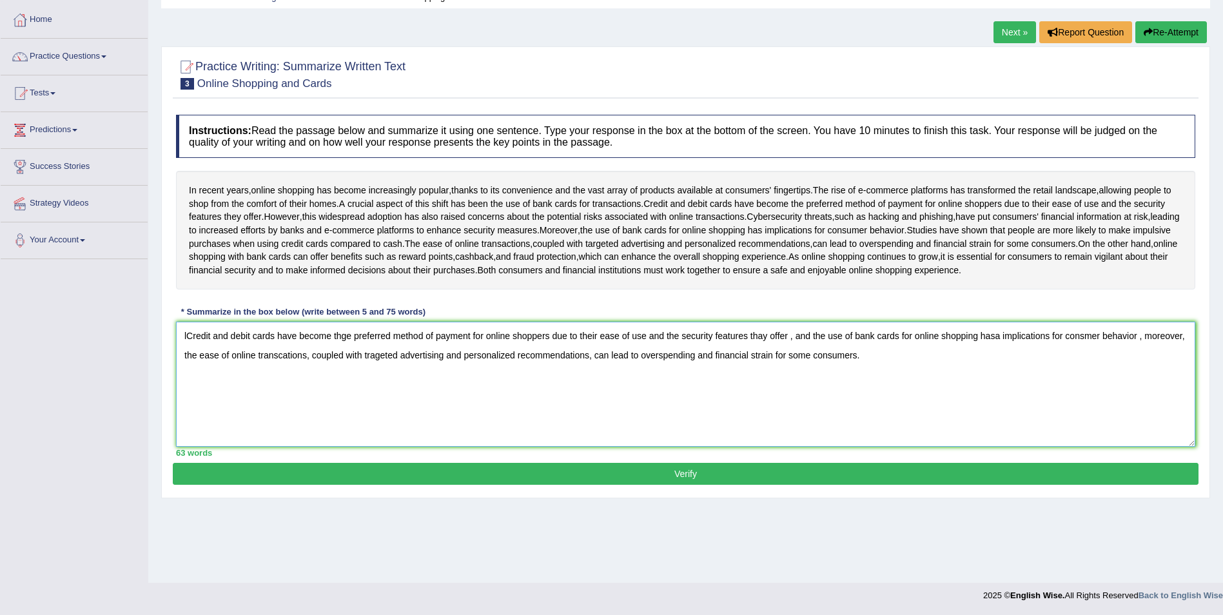
type textarea "lCredit and debit cards have become thge preferred method of payment for online…"
click at [705, 485] on button "Verify" at bounding box center [686, 474] width 1026 height 22
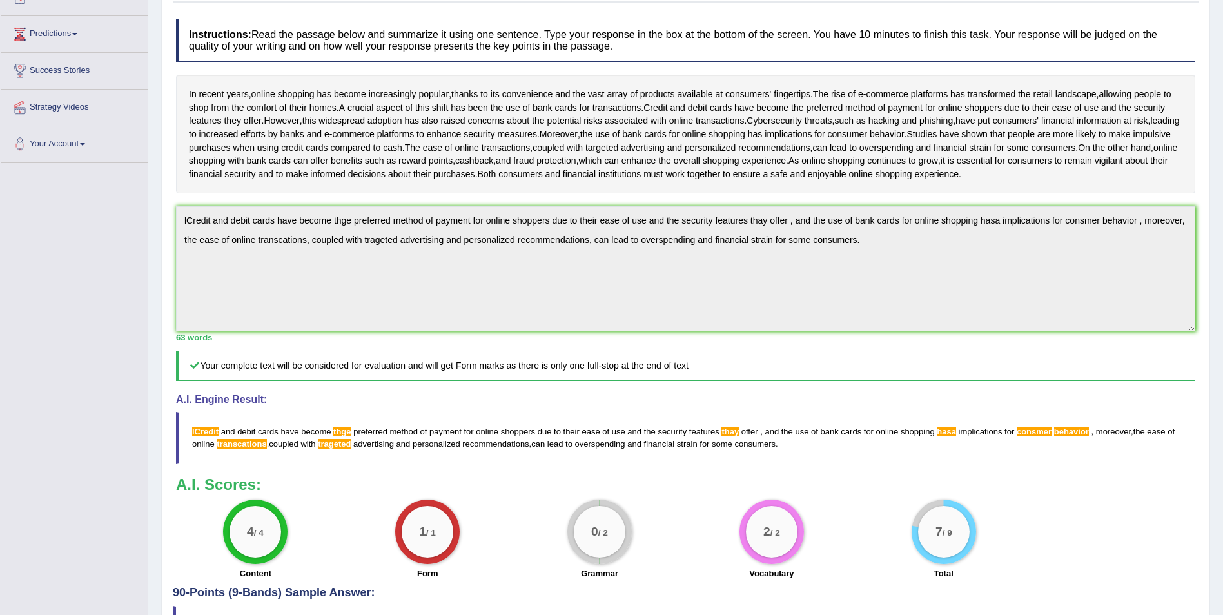
scroll to position [181, 0]
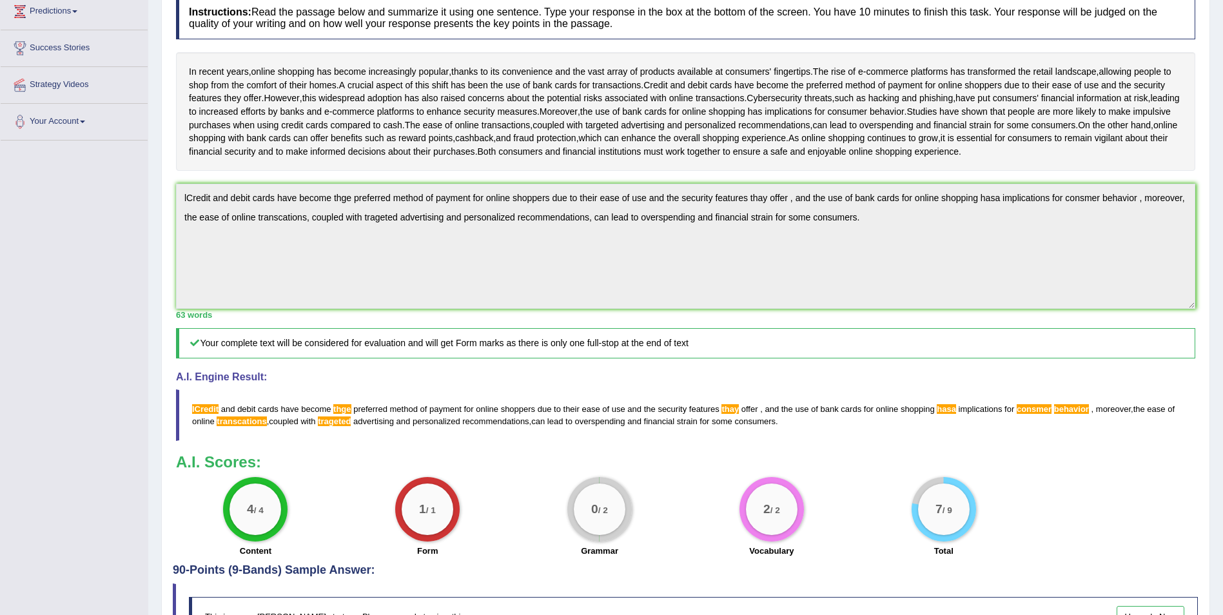
click at [966, 560] on div "Total" at bounding box center [943, 552] width 159 height 15
drag, startPoint x: 968, startPoint y: 558, endPoint x: 976, endPoint y: 543, distance: 16.7
click at [968, 557] on div "7 / 9 Total" at bounding box center [944, 518] width 172 height 83
drag, startPoint x: 1036, startPoint y: 498, endPoint x: 1019, endPoint y: 472, distance: 30.8
click at [1025, 519] on div "A.I. Scores: 4 / 4 Content 1 / 1 Form 0 / 2 Grammar 2 / 2 Vocabulary 7 / 9 Total" at bounding box center [686, 507] width 1020 height 107
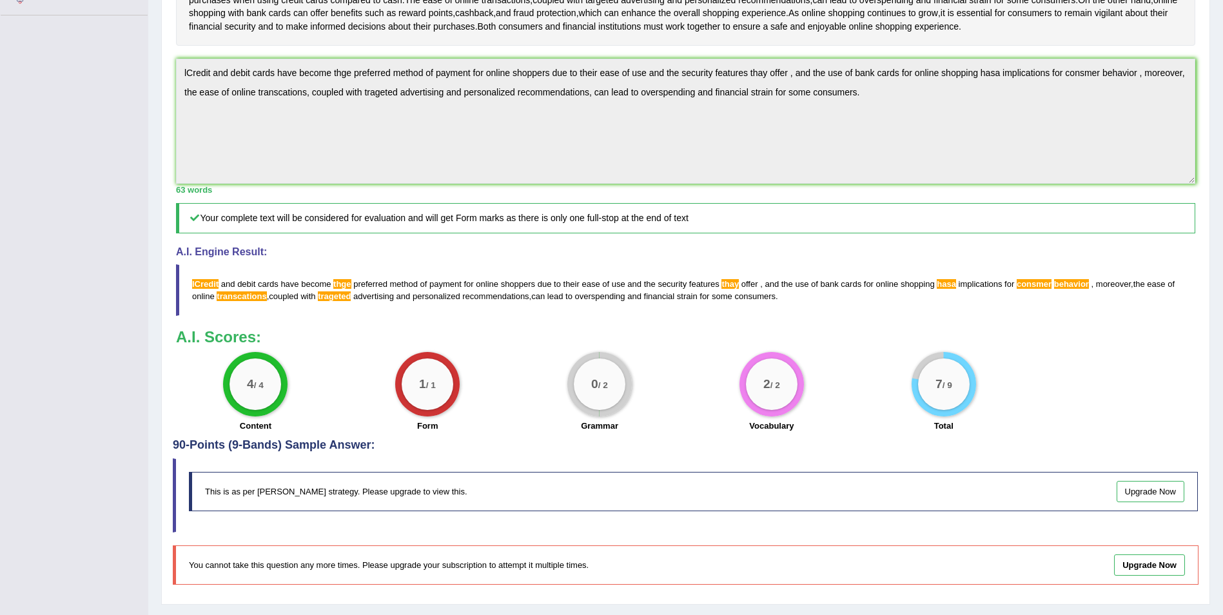
scroll to position [364, 0]
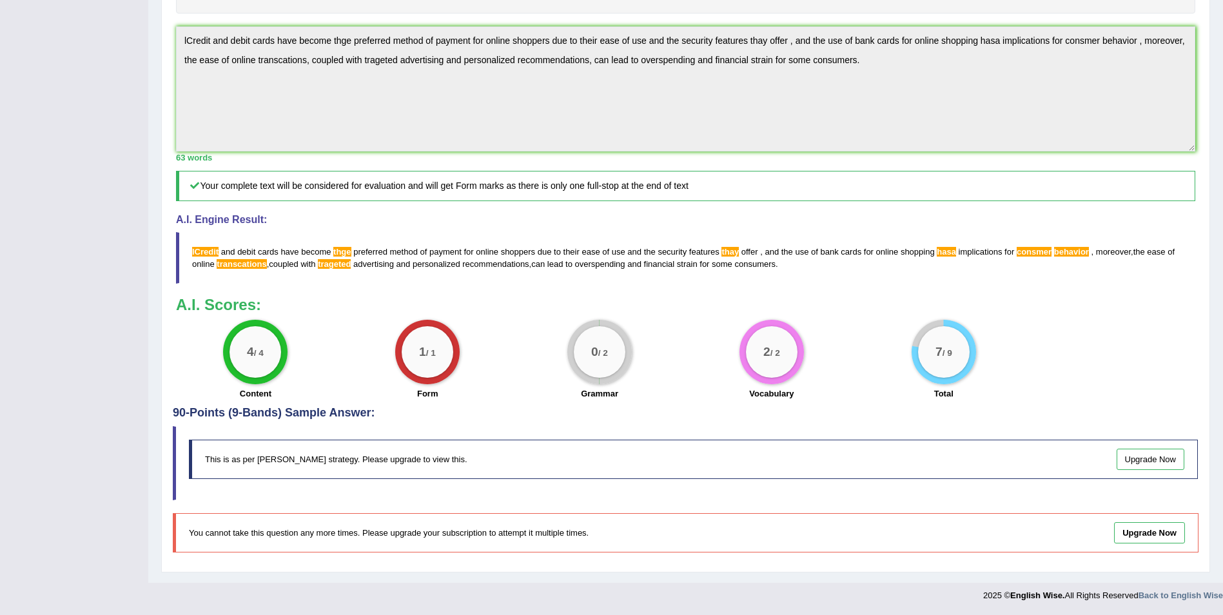
click at [1161, 461] on link "Upgrade Now" at bounding box center [1151, 459] width 68 height 21
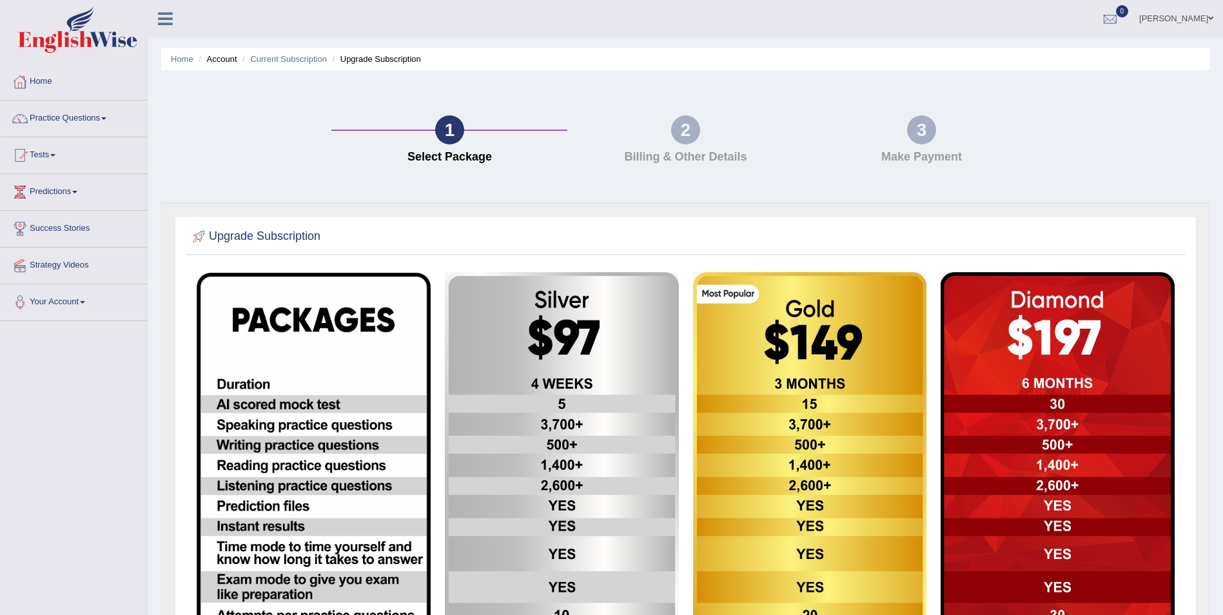
click at [115, 110] on link "Practice Questions" at bounding box center [74, 117] width 147 height 32
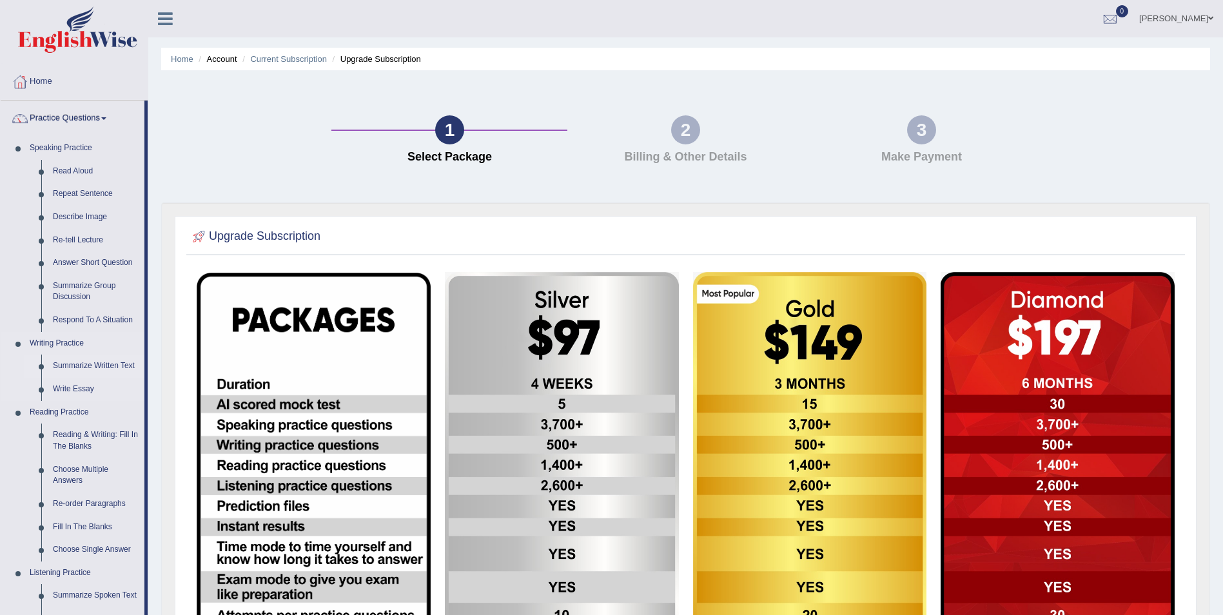
click at [108, 359] on link "Summarize Written Text" at bounding box center [95, 366] width 97 height 23
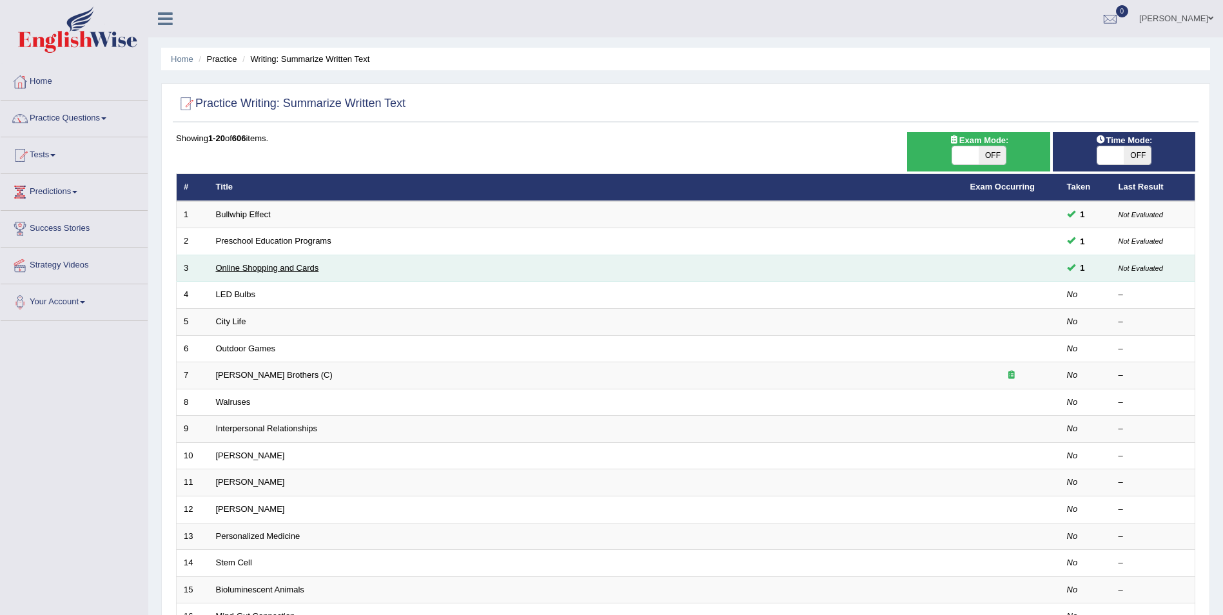
click at [256, 266] on link "Online Shopping and Cards" at bounding box center [267, 268] width 103 height 10
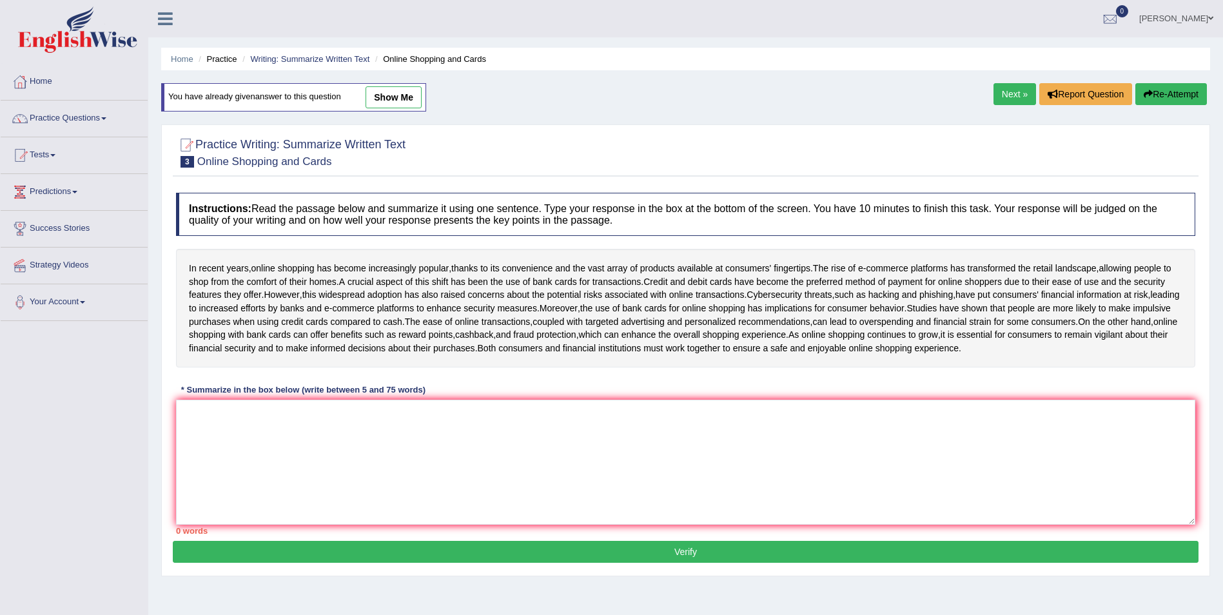
scroll to position [62, 0]
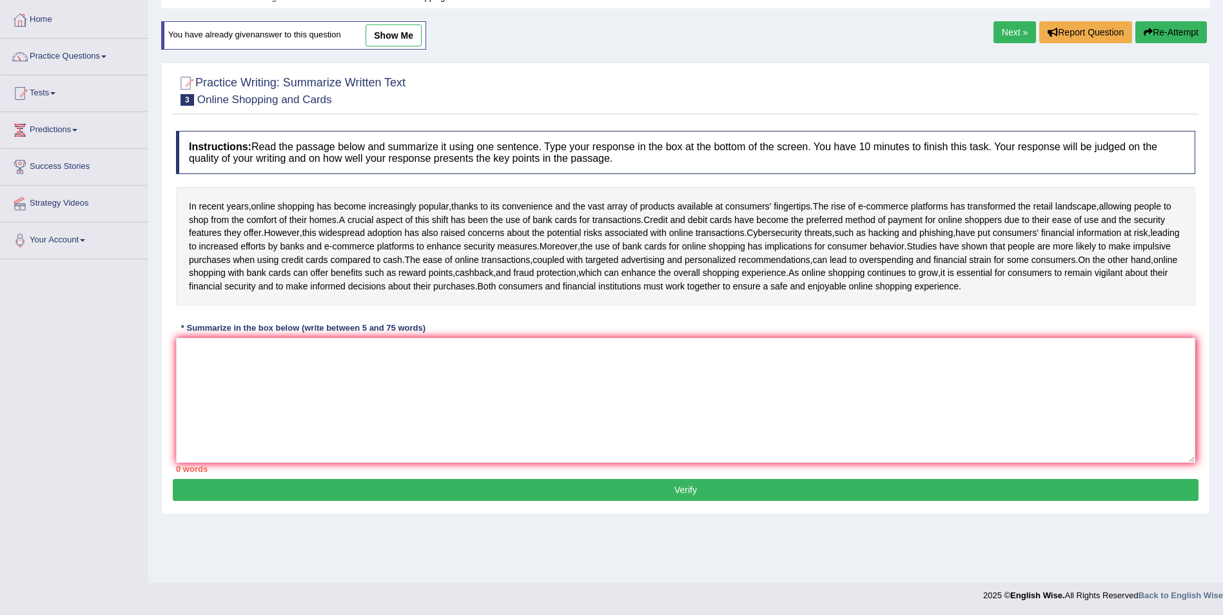
click at [1016, 33] on link "Next »" at bounding box center [1015, 32] width 43 height 22
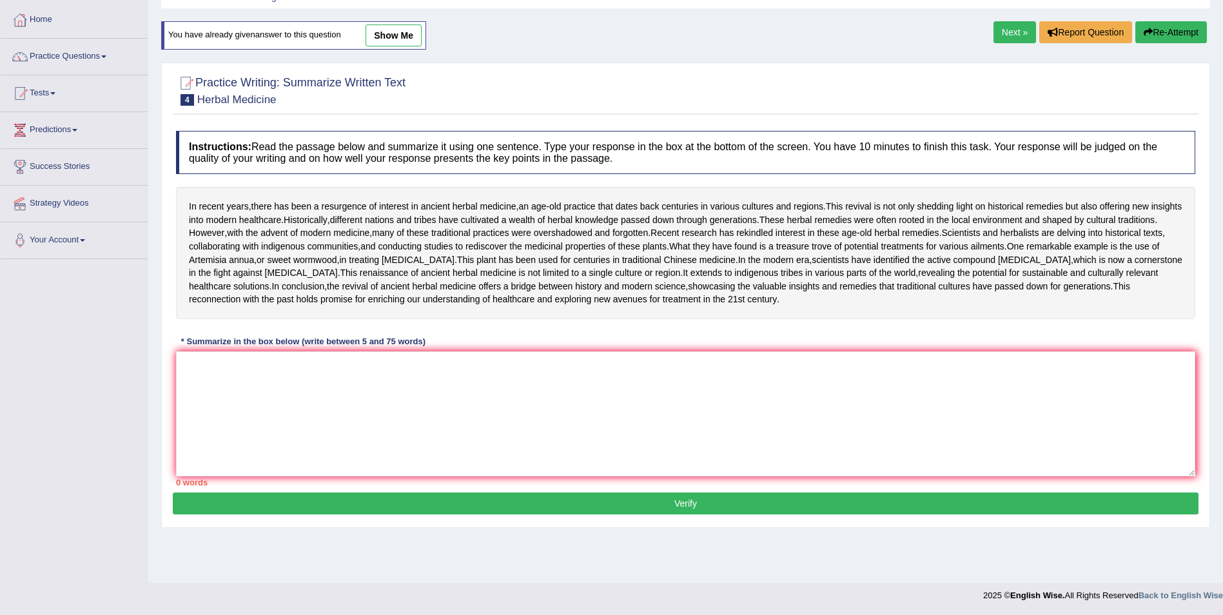
scroll to position [123, 0]
drag, startPoint x: 317, startPoint y: 459, endPoint x: 335, endPoint y: 436, distance: 29.0
click at [322, 453] on textarea at bounding box center [686, 413] width 1020 height 125
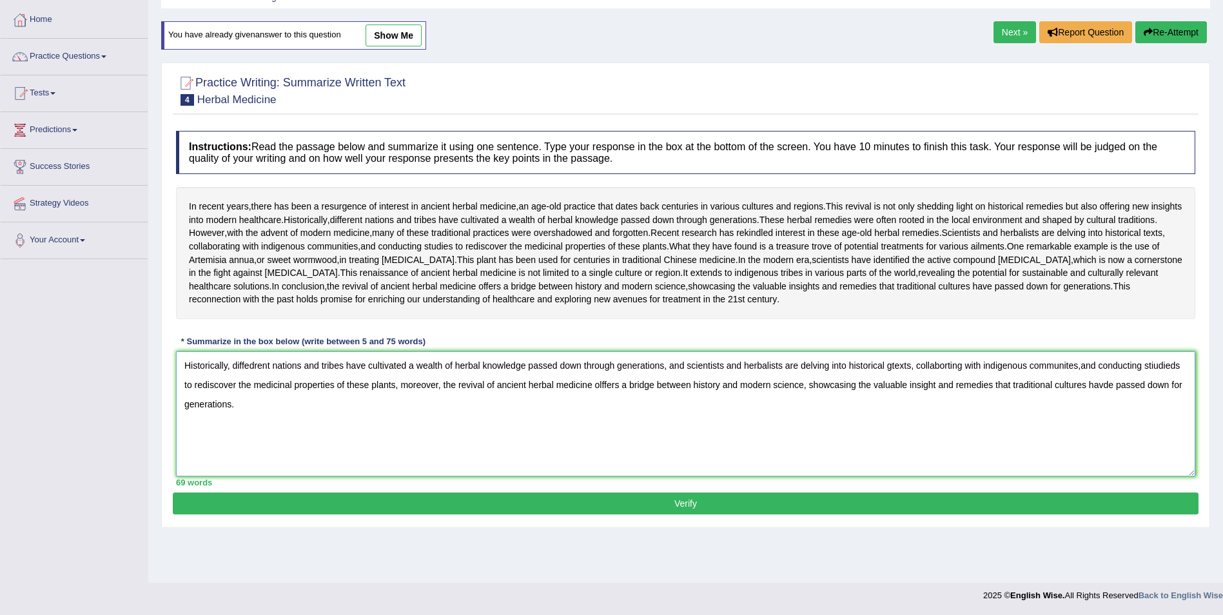
type textarea "Historically, diffedrent nations and tribes have cultivated a wealth of herbal …"
click at [671, 515] on button "Verify" at bounding box center [686, 504] width 1026 height 22
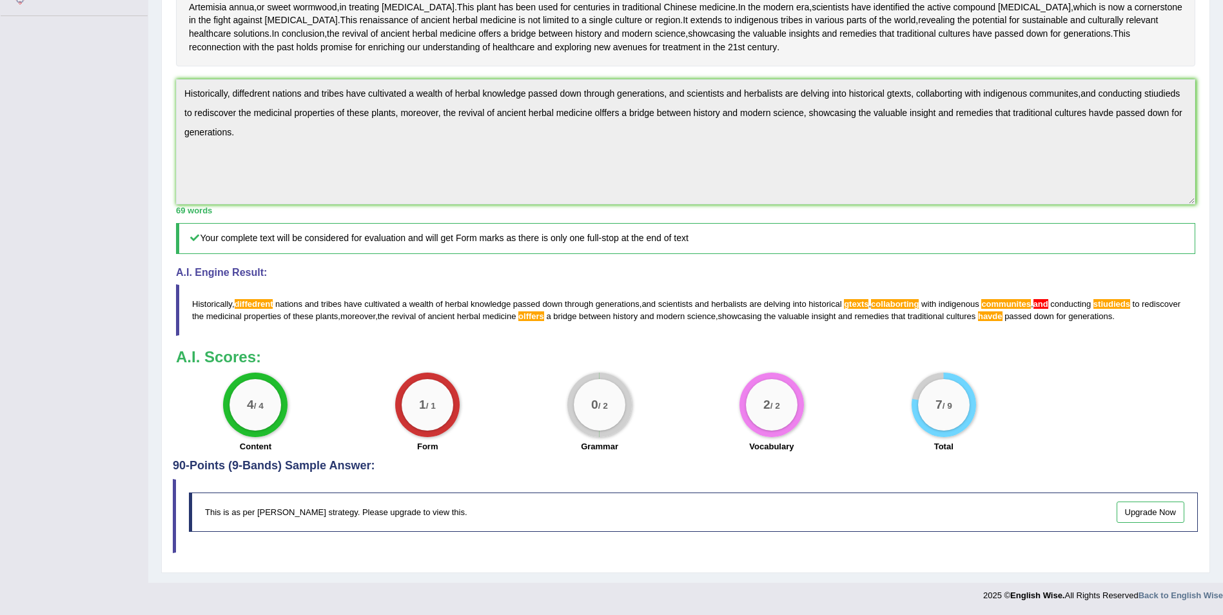
scroll to position [411, 0]
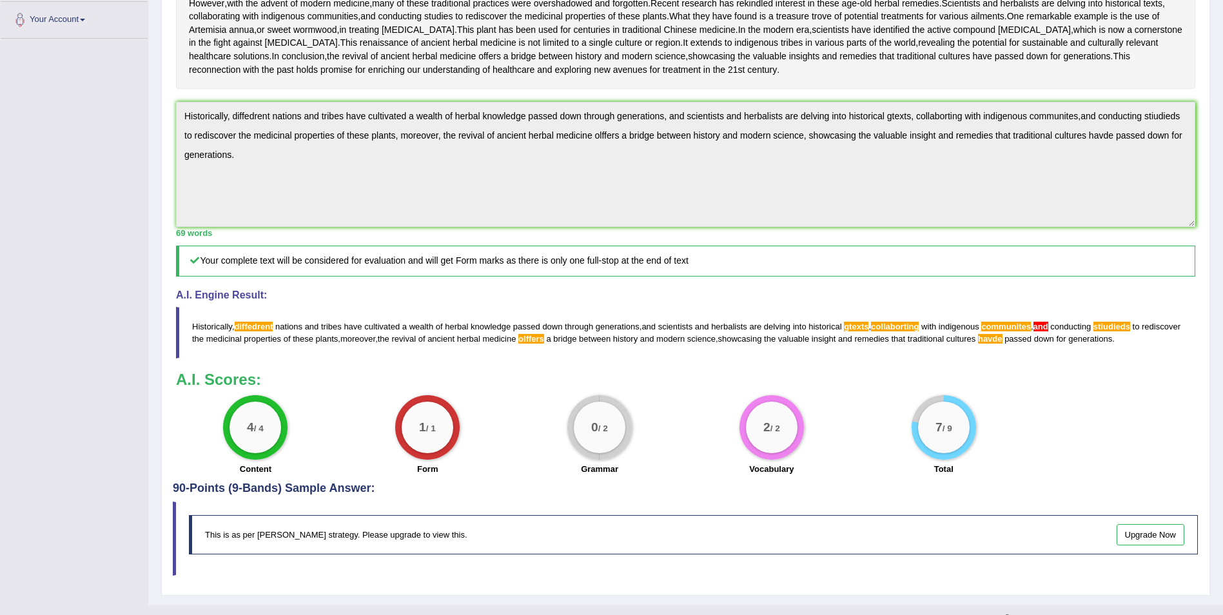
drag, startPoint x: 473, startPoint y: 520, endPoint x: 470, endPoint y: 513, distance: 7.5
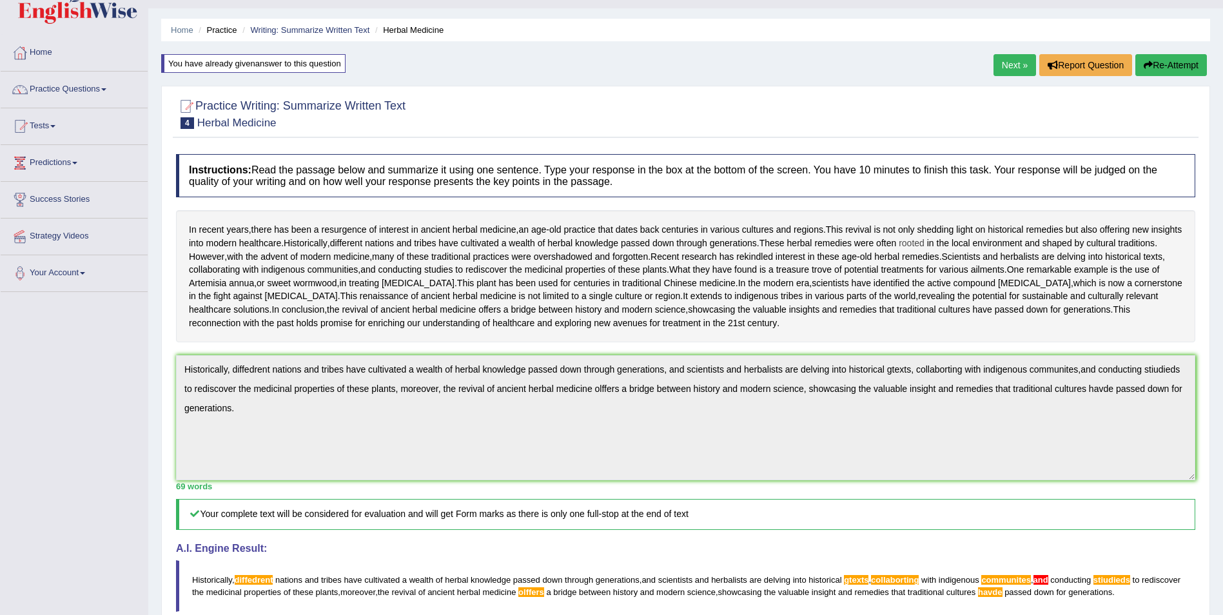
scroll to position [0, 0]
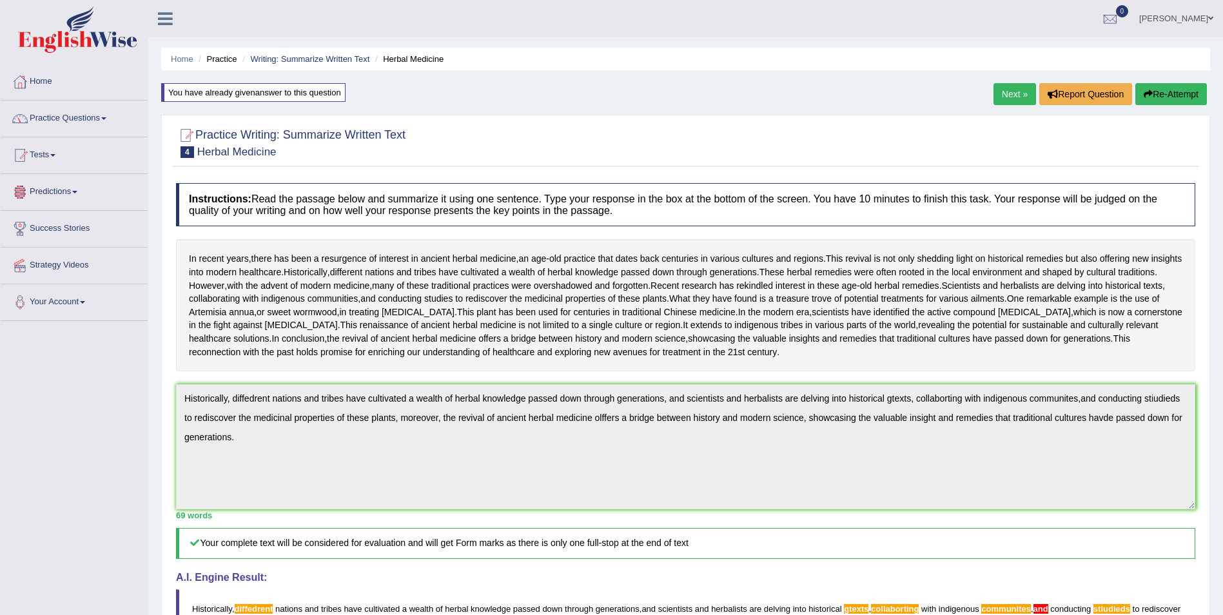
click at [114, 118] on link "Practice Questions" at bounding box center [74, 117] width 147 height 32
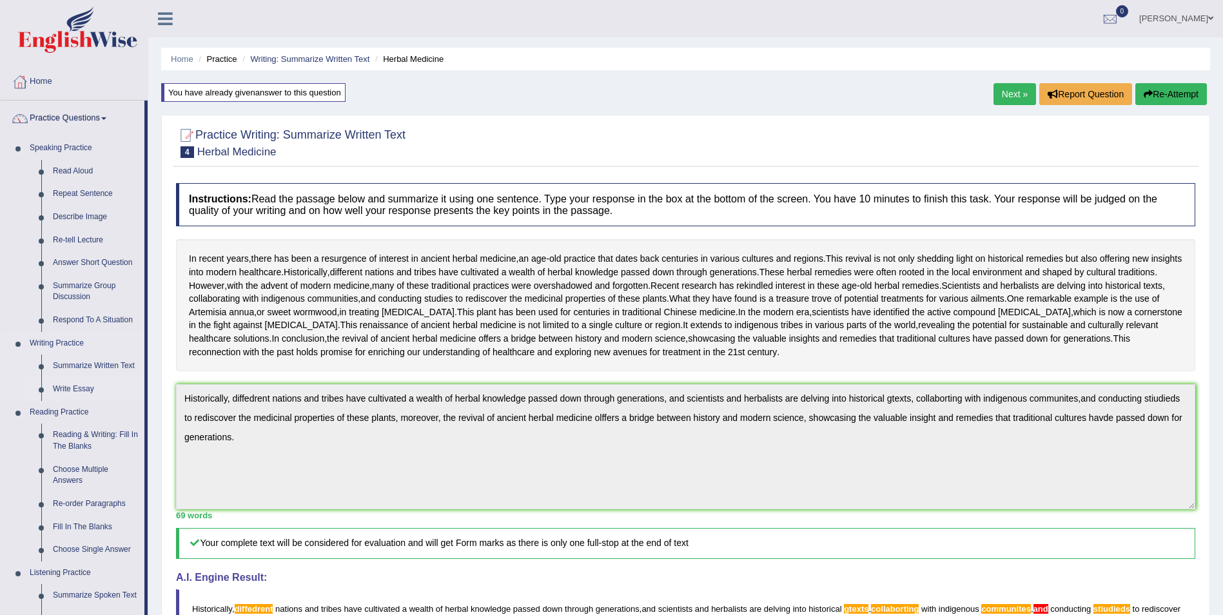
click at [63, 386] on link "Write Essay" at bounding box center [95, 389] width 97 height 23
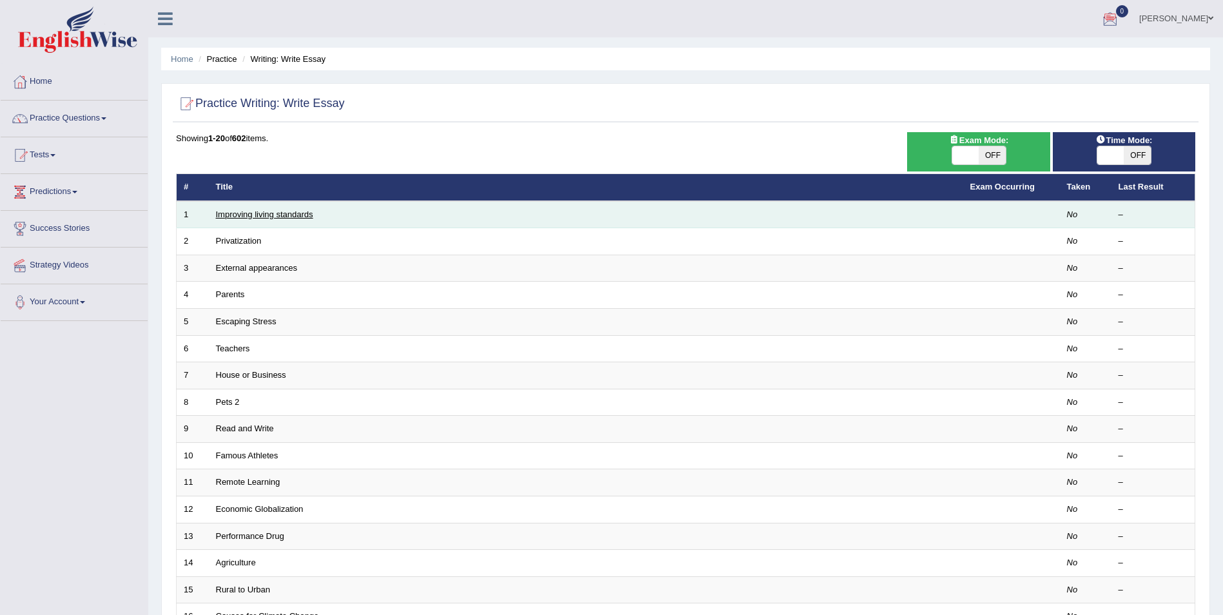
click at [286, 219] on td "Improving living standards" at bounding box center [586, 214] width 755 height 27
click at [297, 215] on link "Improving living standards" at bounding box center [264, 215] width 97 height 10
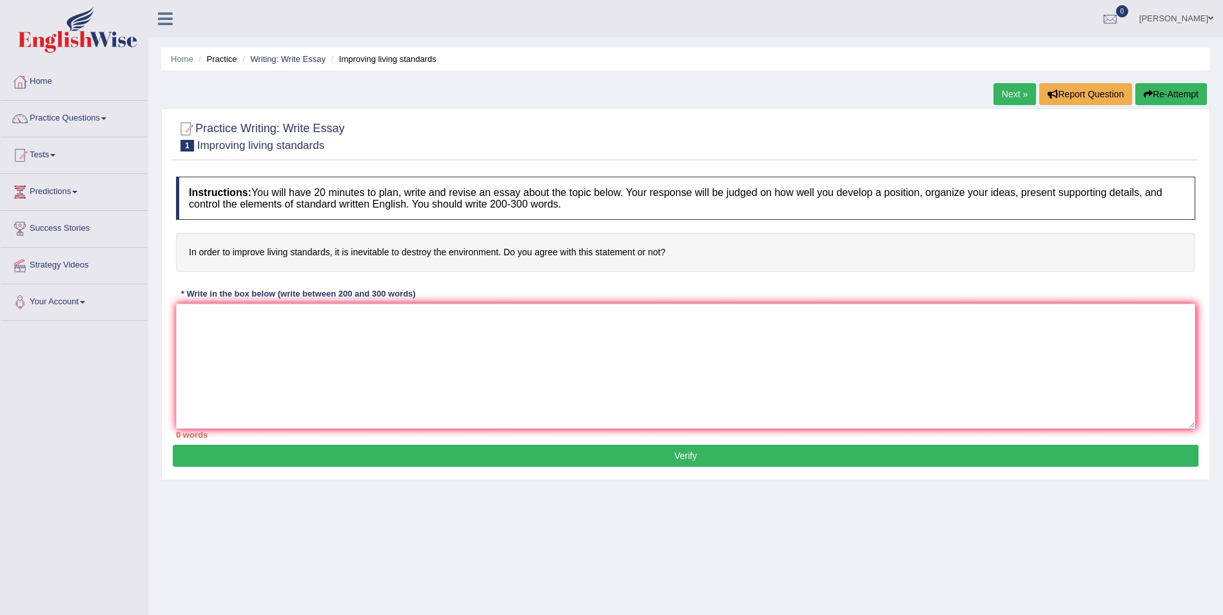
drag, startPoint x: 1059, startPoint y: 538, endPoint x: 1051, endPoint y: 534, distance: 9.0
click at [1057, 538] on div "Home Practice Writing: Write Essay Improving living standards Next » Report Que…" at bounding box center [685, 322] width 1075 height 645
click at [1051, 534] on div "Home Practice Writing: Write Essay Improving living standards Next » Report Que…" at bounding box center [685, 322] width 1075 height 645
click at [205, 123] on h2 "Practice Writing: Write Essay 1 Improving living standards" at bounding box center [260, 135] width 168 height 32
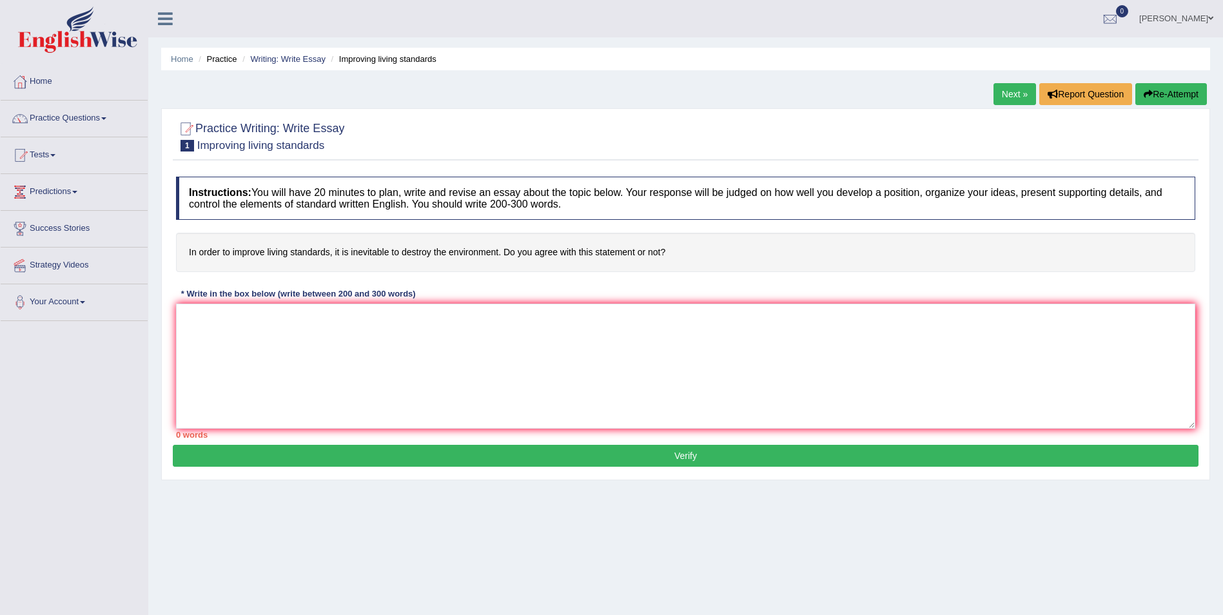
click at [208, 124] on h2 "Practice Writing: Write Essay 1 Improving living standards" at bounding box center [260, 135] width 168 height 32
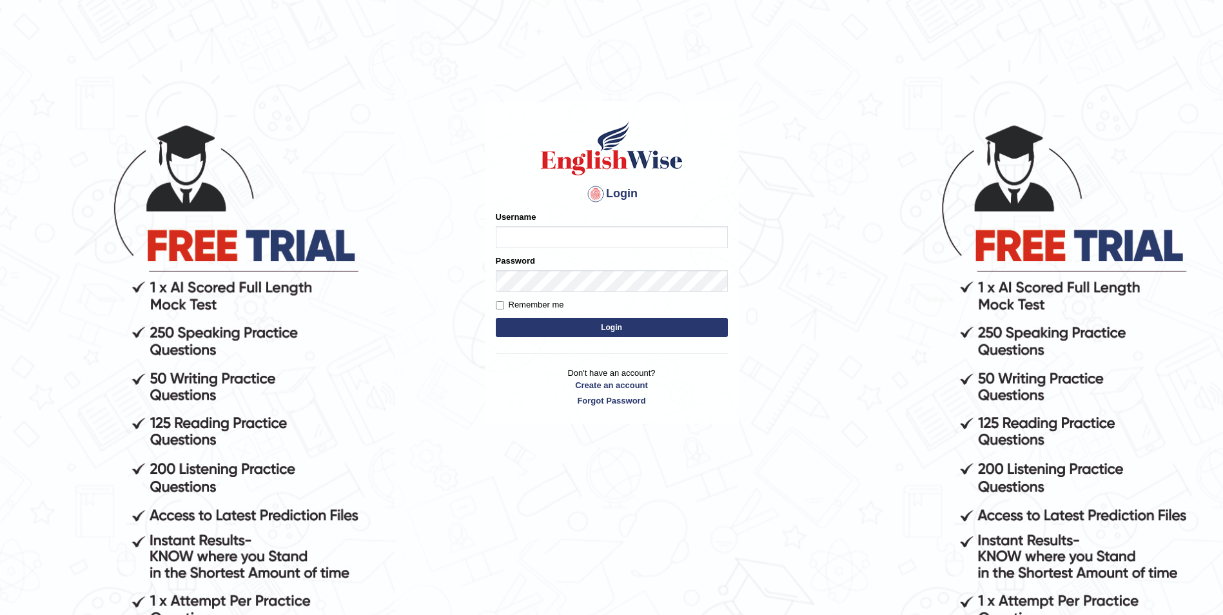
type input "Woldemariam12"
click at [591, 335] on button "Login" at bounding box center [612, 327] width 232 height 19
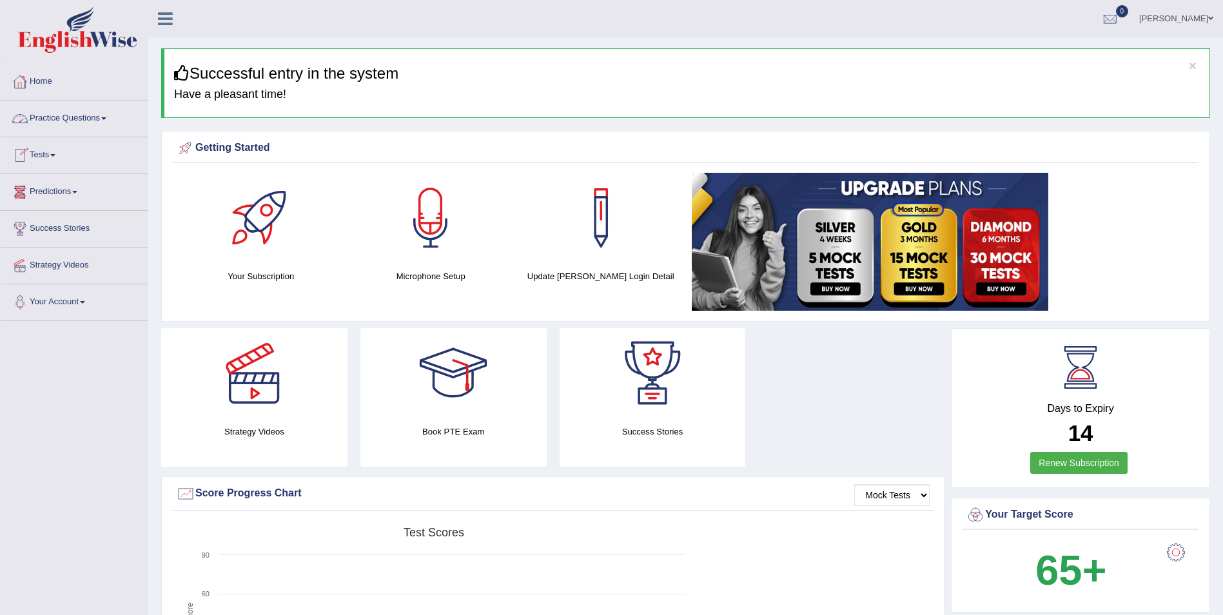
click at [107, 110] on link "Practice Questions" at bounding box center [74, 117] width 147 height 32
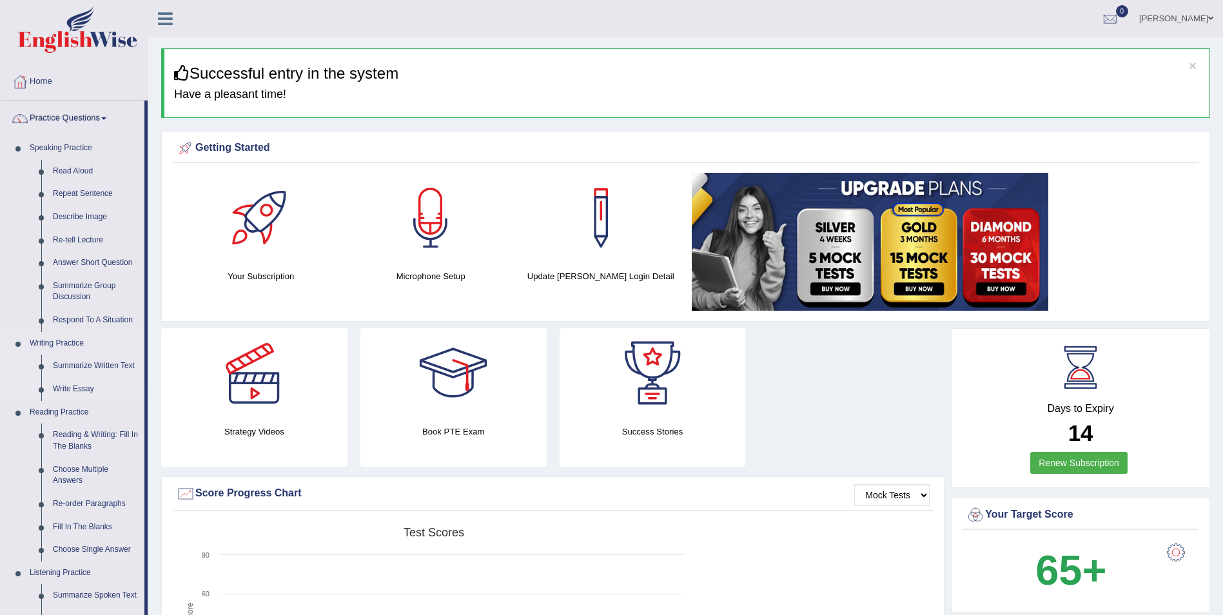
click at [82, 387] on link "Write Essay" at bounding box center [95, 389] width 97 height 23
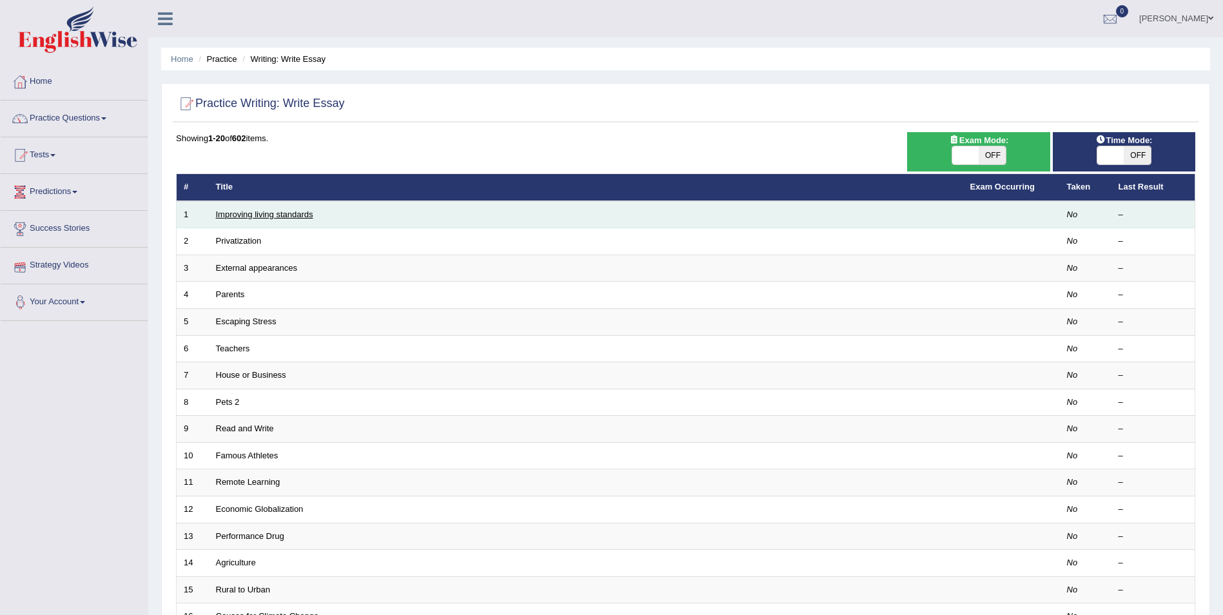
click at [257, 215] on link "Improving living standards" at bounding box center [264, 215] width 97 height 10
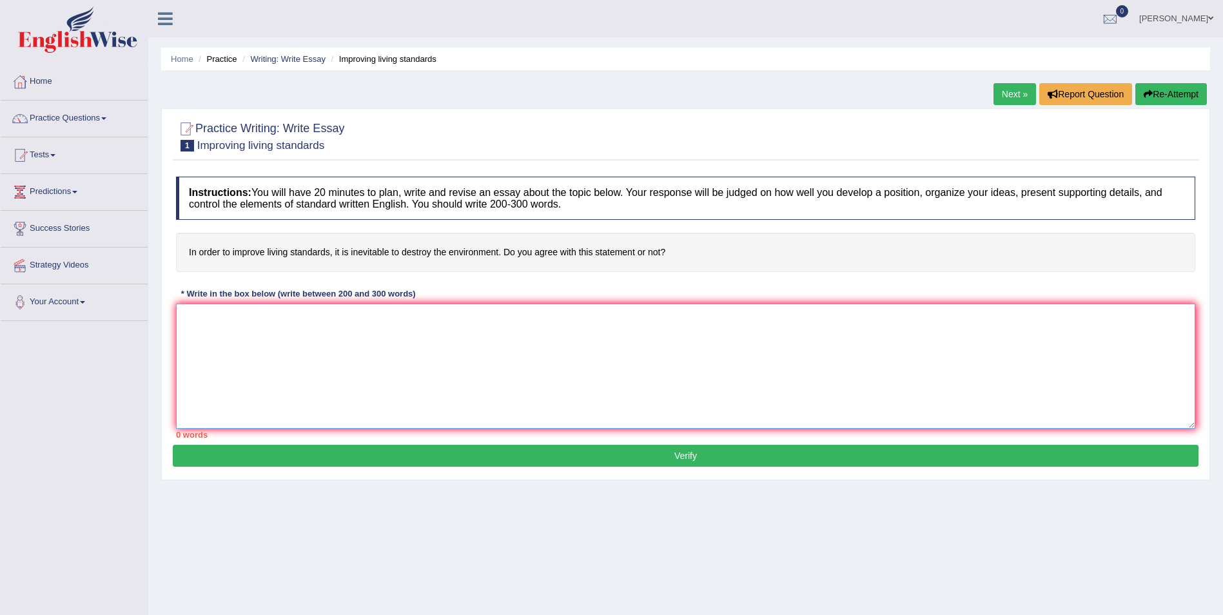
click at [397, 343] on textarea at bounding box center [686, 366] width 1020 height 125
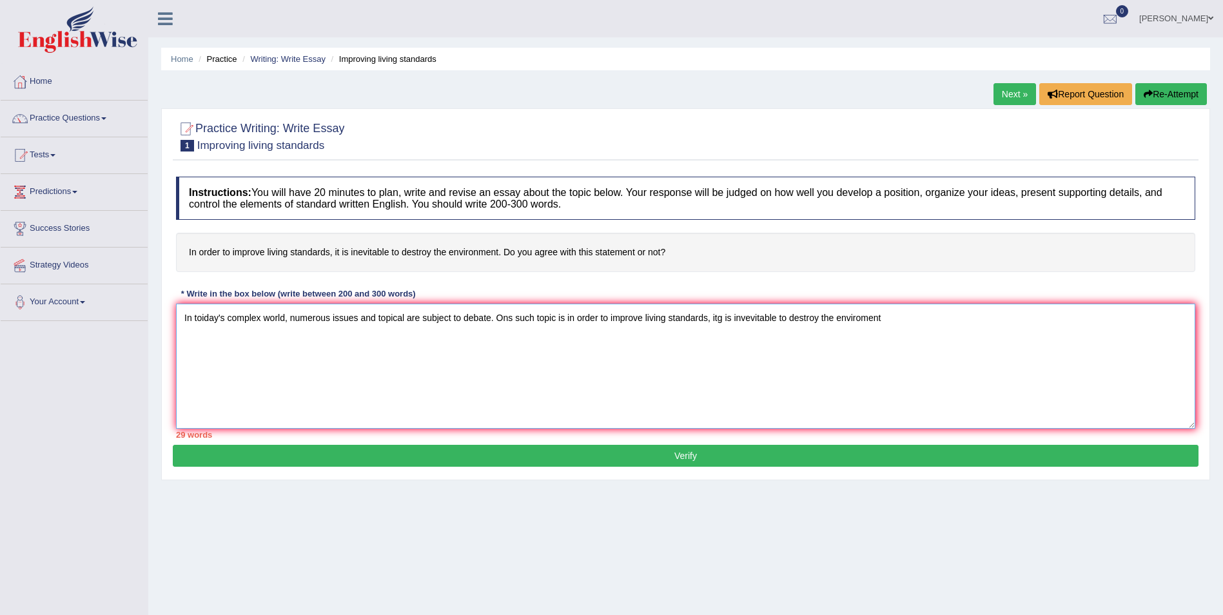
click at [568, 315] on textarea "In toiday's complex world, numerous issues and topical are subject to debate. O…" at bounding box center [686, 366] width 1020 height 125
click at [887, 313] on textarea "In toiday's complex world, numerous issues and topical are subject to debate. O…" at bounding box center [686, 366] width 1020 height 125
click at [890, 320] on textarea "In toiday's complex world, numerous issues and topical are subject to debate. O…" at bounding box center [686, 366] width 1020 height 125
click at [945, 317] on textarea "In toiday's complex world, numerous issues and topical are subject to debate. O…" at bounding box center [686, 366] width 1020 height 125
click at [938, 319] on textarea "In toiday's complex world, numerous issues and topical are subject to debate. O…" at bounding box center [686, 366] width 1020 height 125
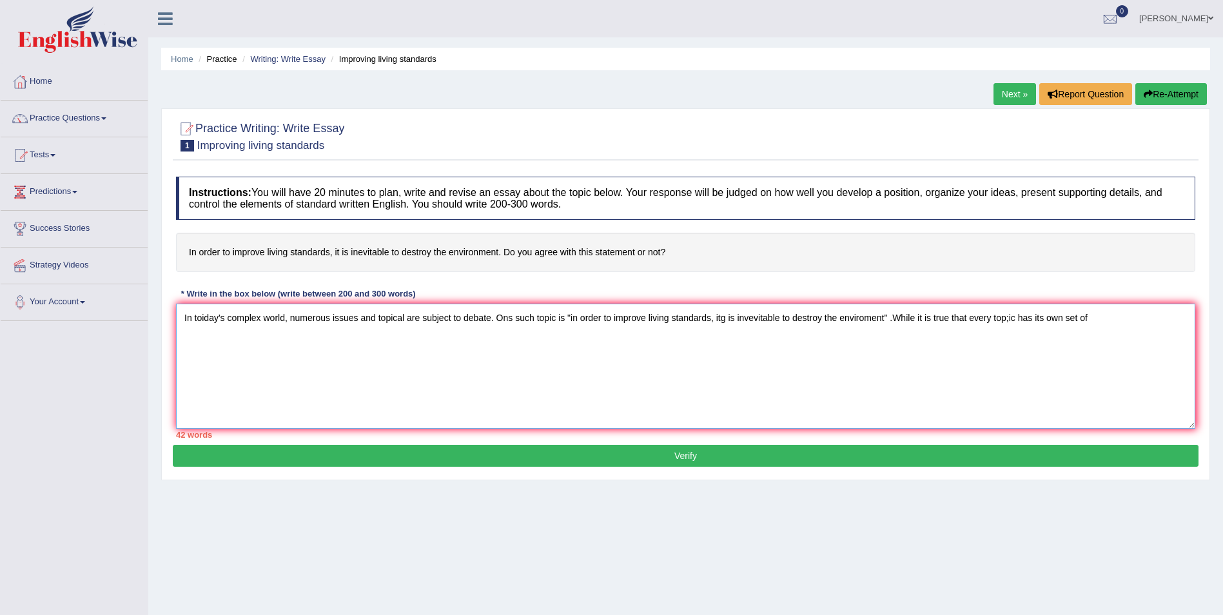
click at [1113, 324] on textarea "In toiday's complex world, numerous issues and topical are subject to debate. O…" at bounding box center [686, 366] width 1020 height 125
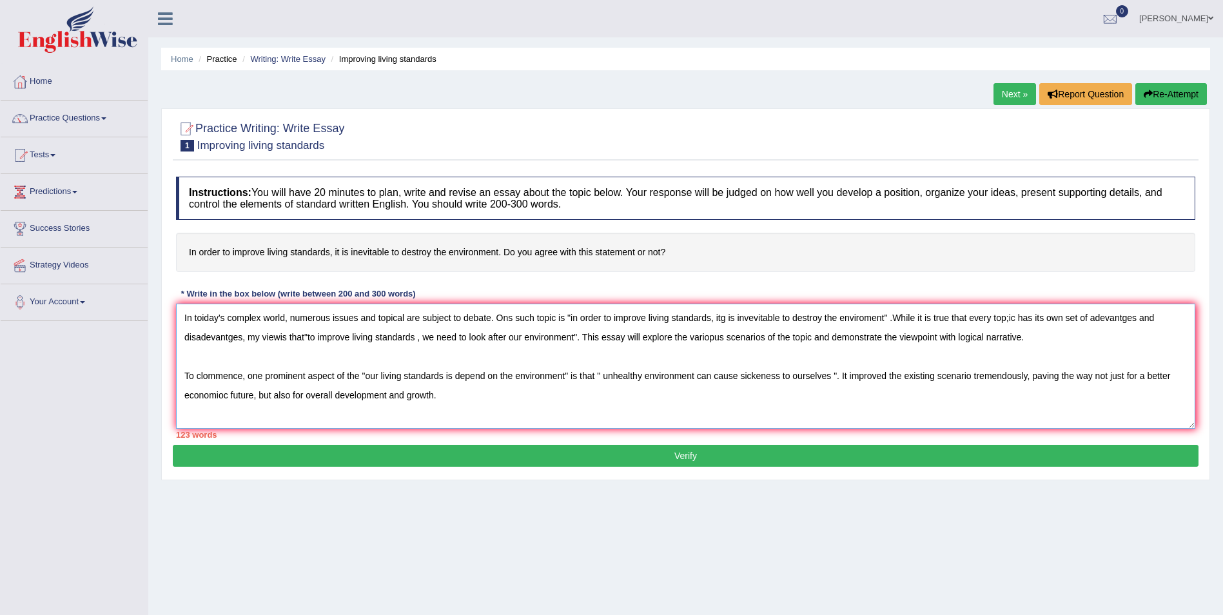
scroll to position [12, 0]
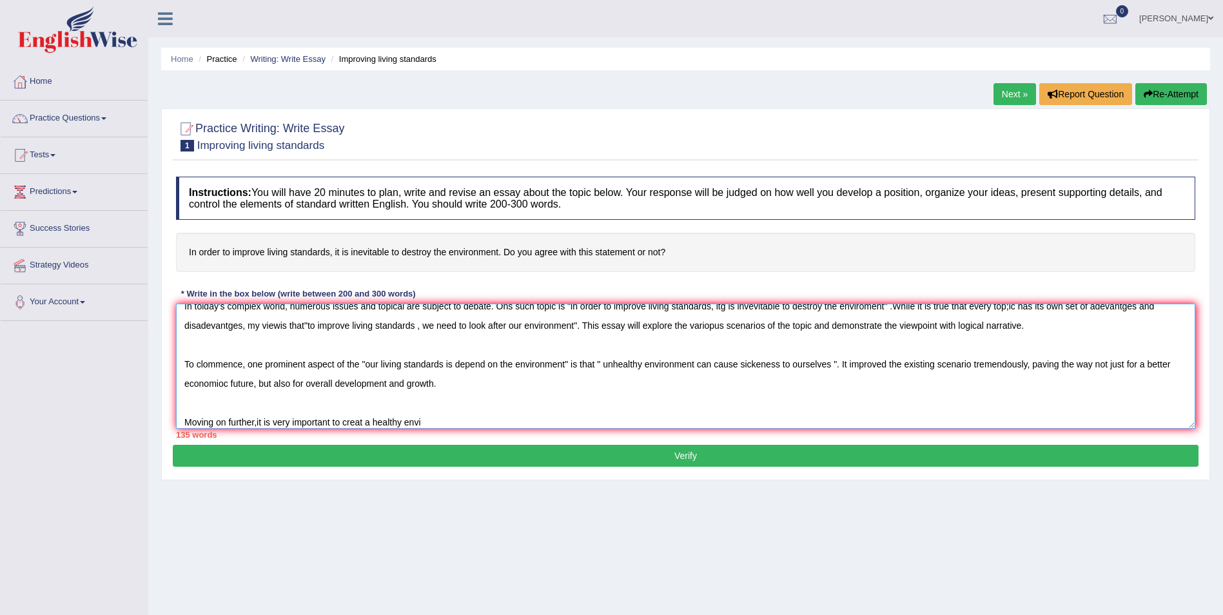
click at [257, 425] on textarea "In toiday's complex world, numerous issues and topical are subject to debate. O…" at bounding box center [686, 366] width 1020 height 125
click at [444, 413] on textarea "In toiday's complex world, numerous issues and topical are subject to debate. O…" at bounding box center [686, 366] width 1020 height 125
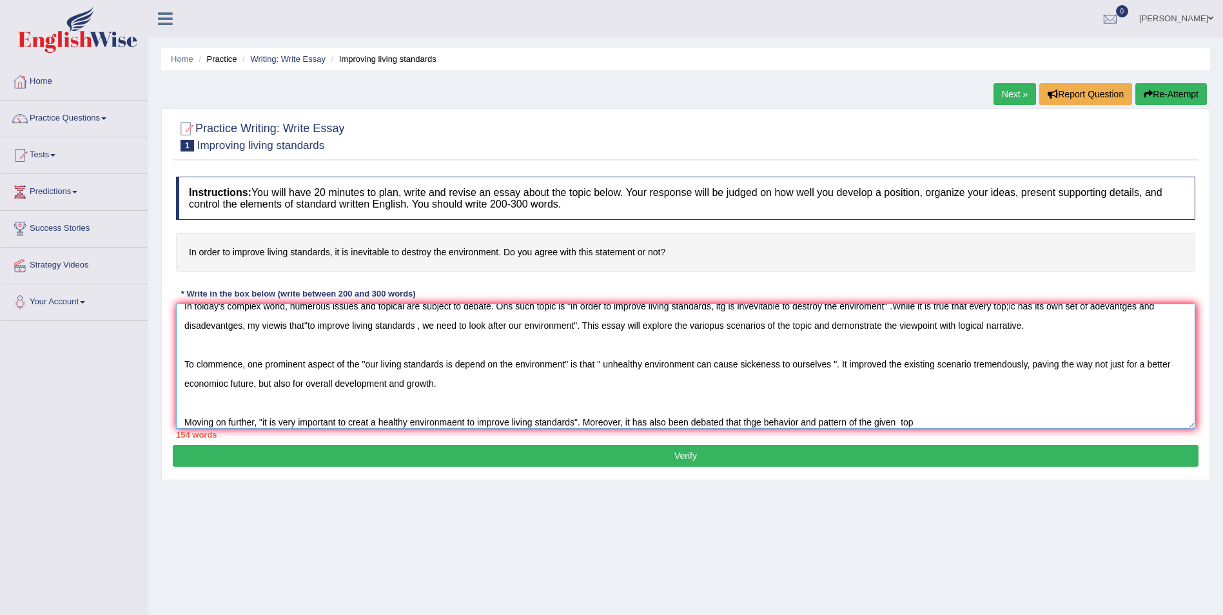
drag, startPoint x: 914, startPoint y: 418, endPoint x: 920, endPoint y: 417, distance: 6.6
click at [918, 417] on textarea "In toiday's complex world, numerous issues and topical are subject to debate. O…" at bounding box center [686, 366] width 1020 height 125
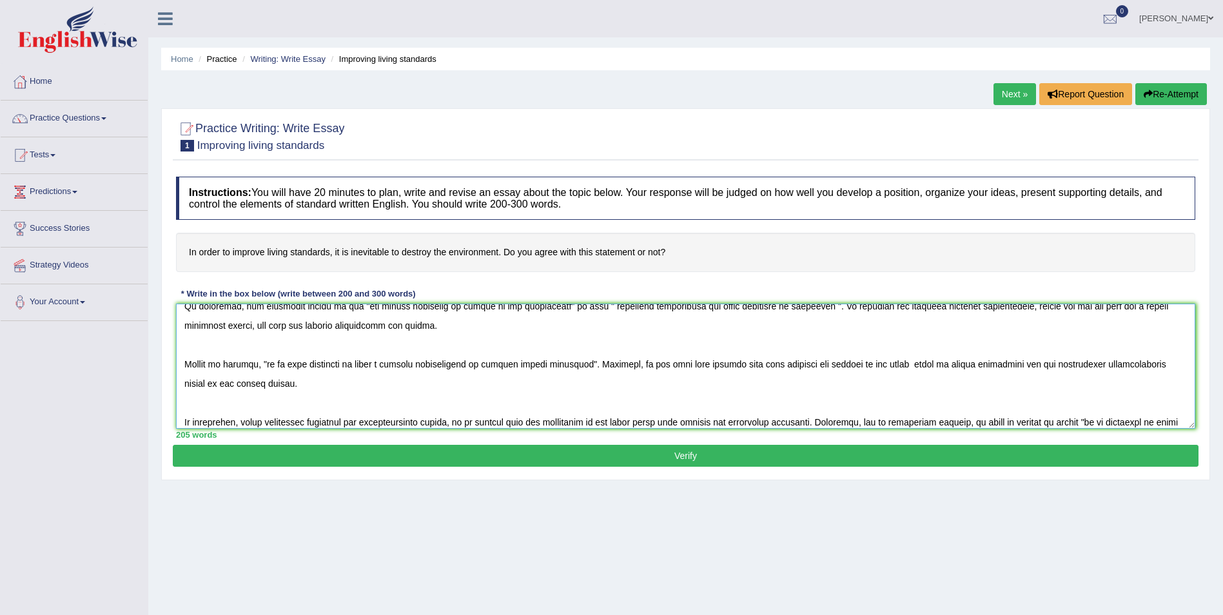
scroll to position [89, 0]
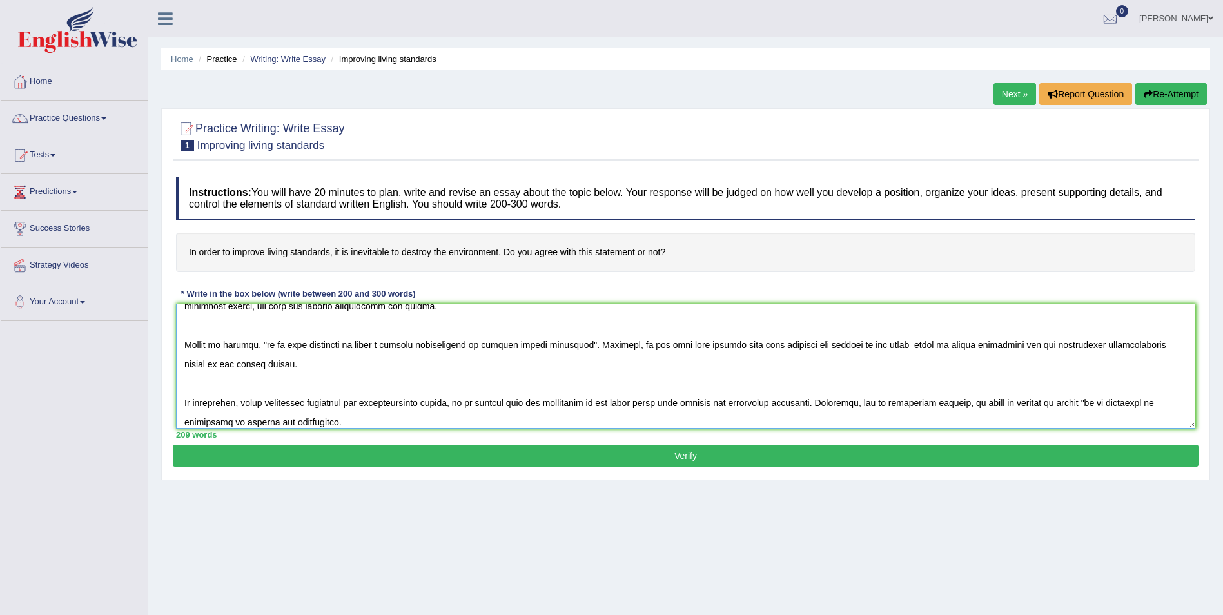
type textarea "In toiday's complex world, numerous issues and topical are subject to debate. O…"
click at [690, 462] on button "Verify" at bounding box center [686, 456] width 1026 height 22
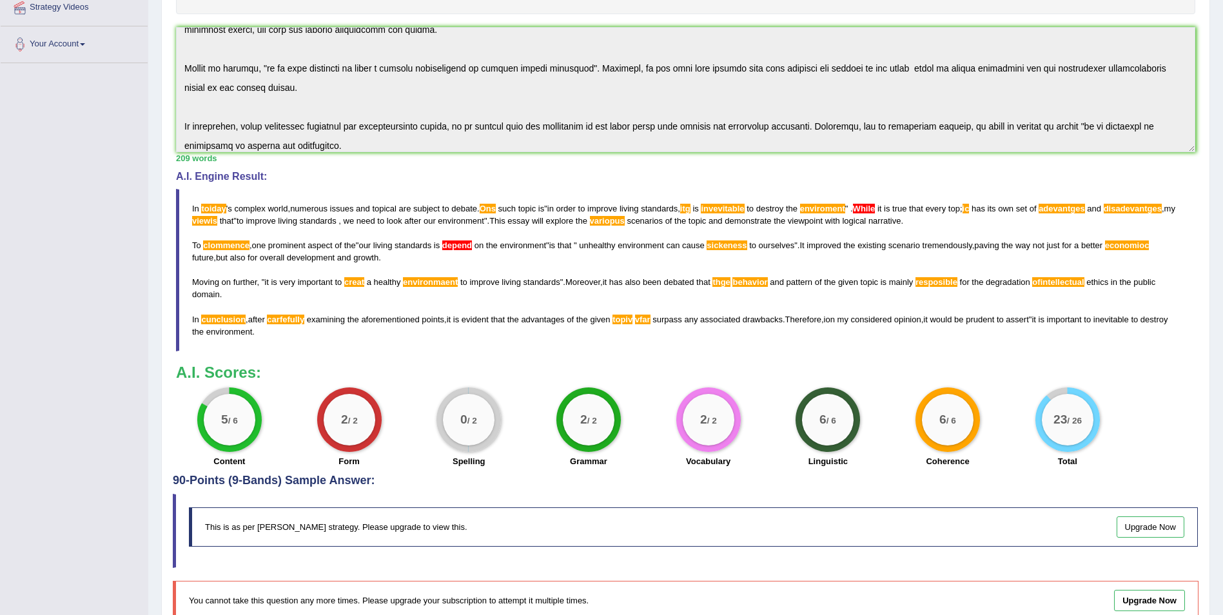
scroll to position [184, 0]
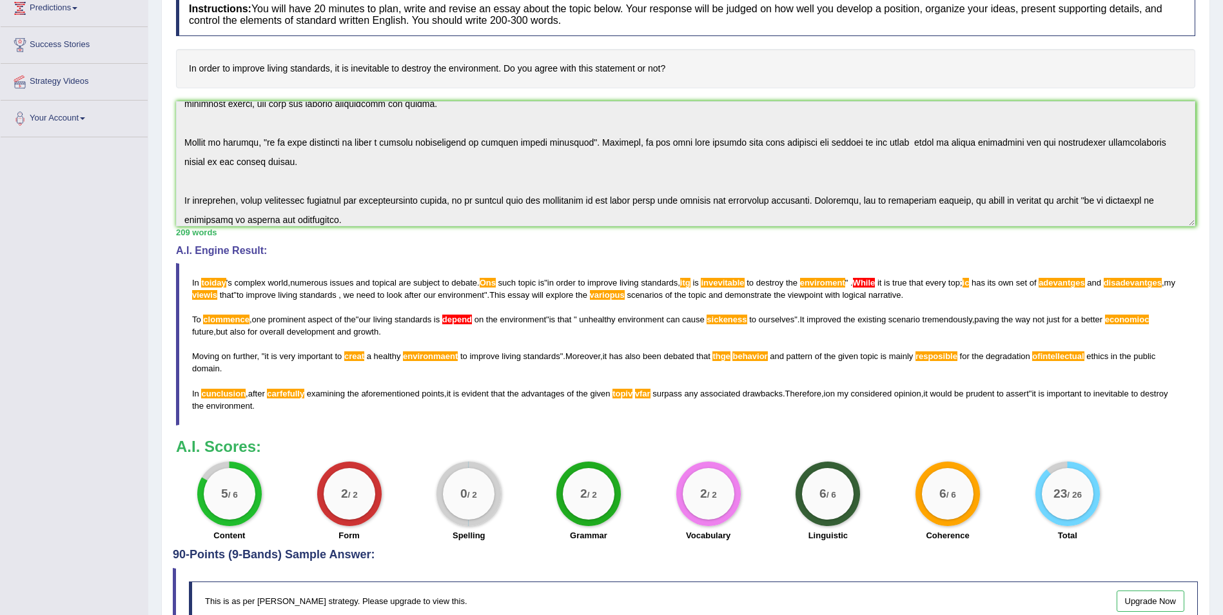
click at [1201, 273] on div "Practice Writing: Write Essay 1 Improving living standards Instructions: You wi…" at bounding box center [685, 320] width 1049 height 790
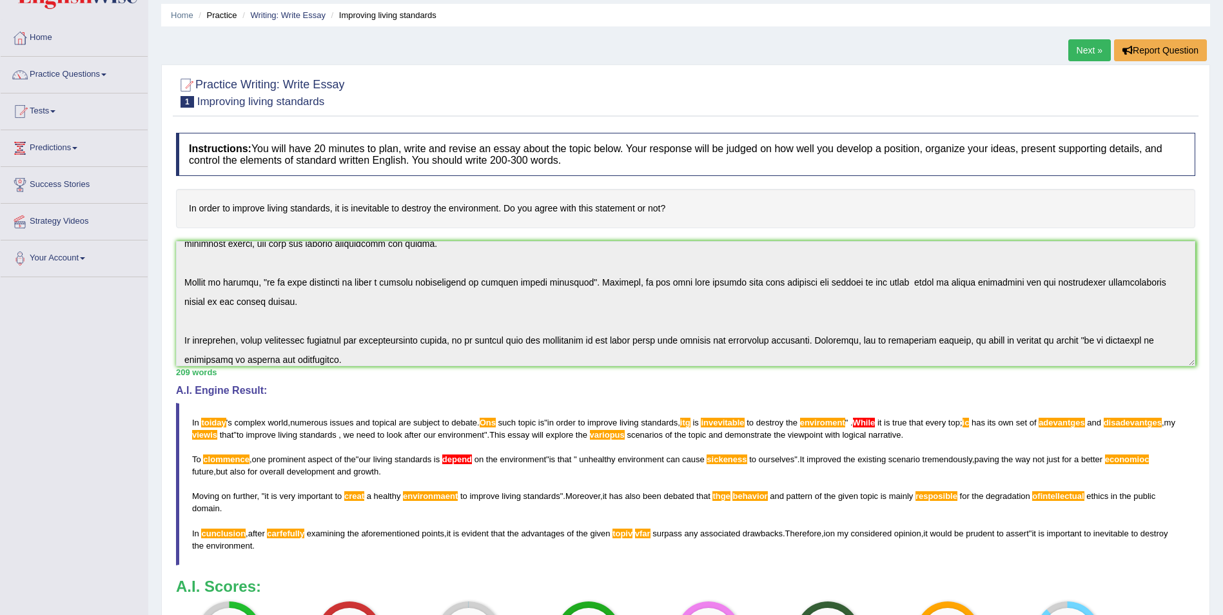
scroll to position [19, 0]
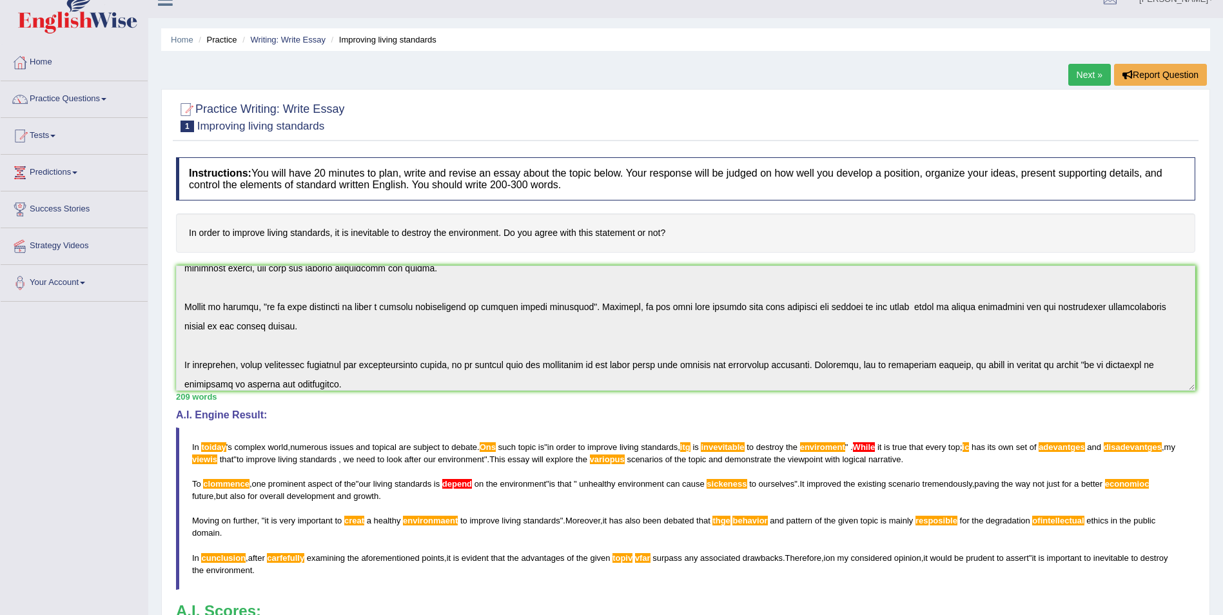
click at [1083, 69] on link "Next »" at bounding box center [1090, 75] width 43 height 22
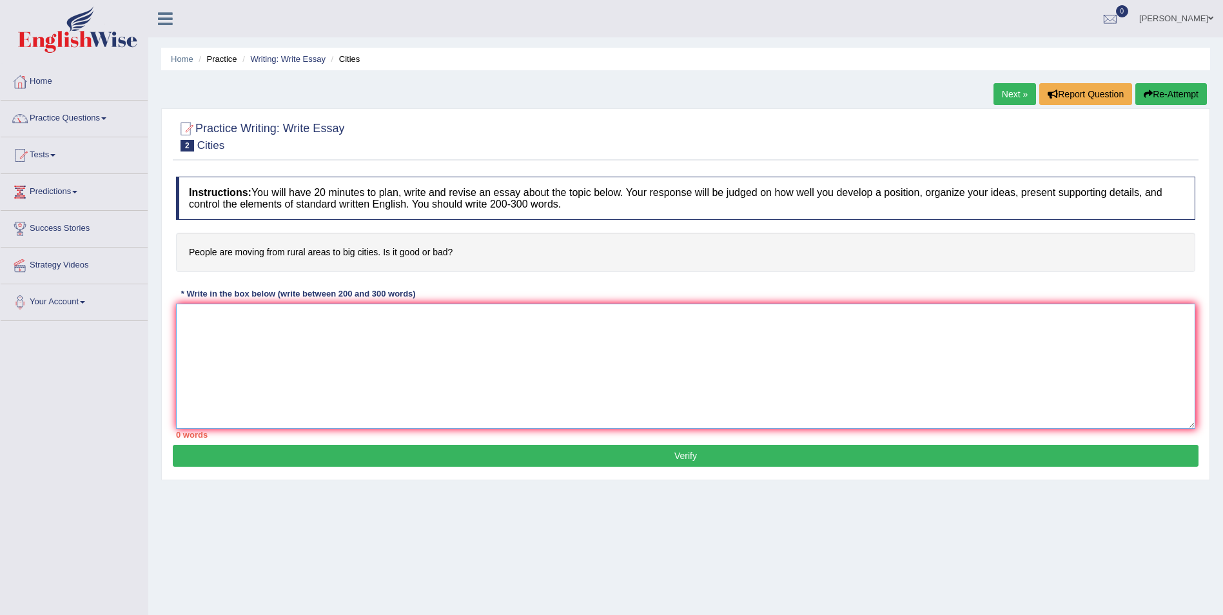
click at [216, 344] on textarea at bounding box center [686, 366] width 1020 height 125
click at [255, 359] on textarea at bounding box center [686, 366] width 1020 height 125
click at [310, 318] on textarea "In [DATE] complex world, numurouse" at bounding box center [686, 366] width 1020 height 125
click at [359, 311] on textarea "In [DATE] complex world, numuerouse" at bounding box center [686, 366] width 1020 height 125
type textarea "I"
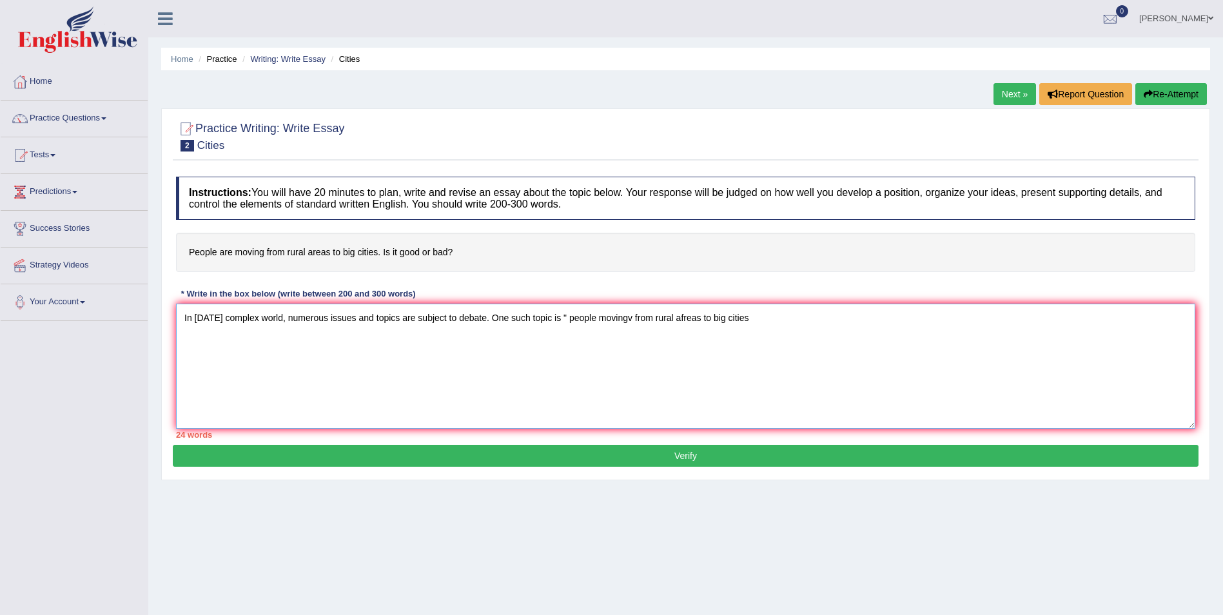
type textarea "In [DATE] complex world, numerous issues and topics are subject to debate. One …"
click at [1213, 17] on span at bounding box center [1211, 18] width 5 height 8
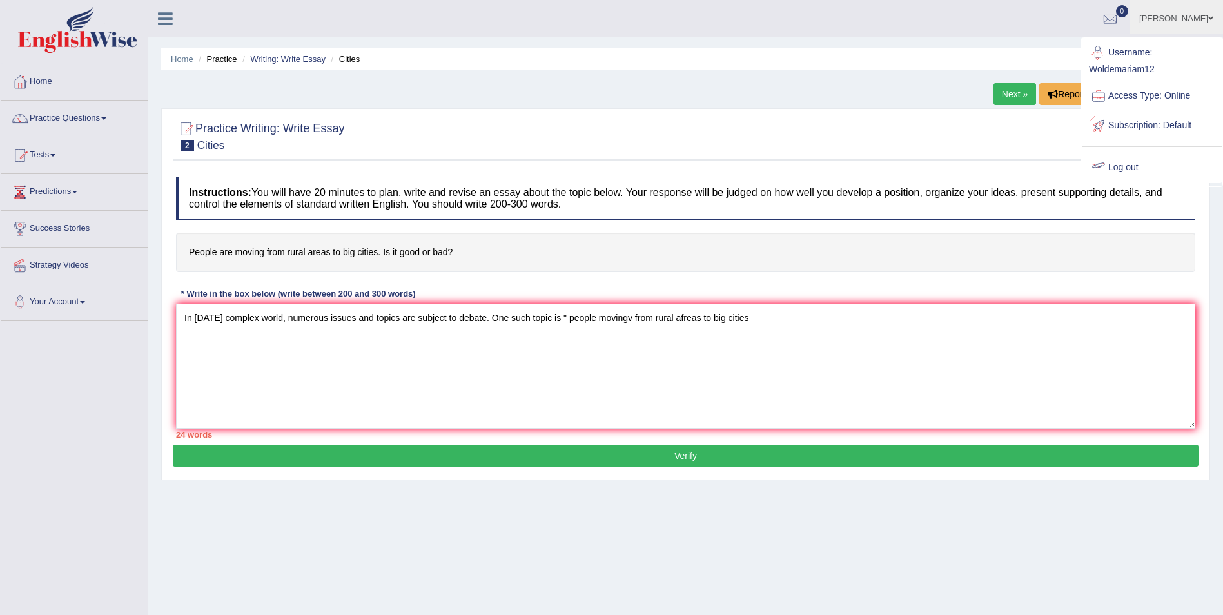
click at [1130, 168] on link "Log out" at bounding box center [1152, 168] width 139 height 30
